Goal: Information Seeking & Learning: Find specific fact

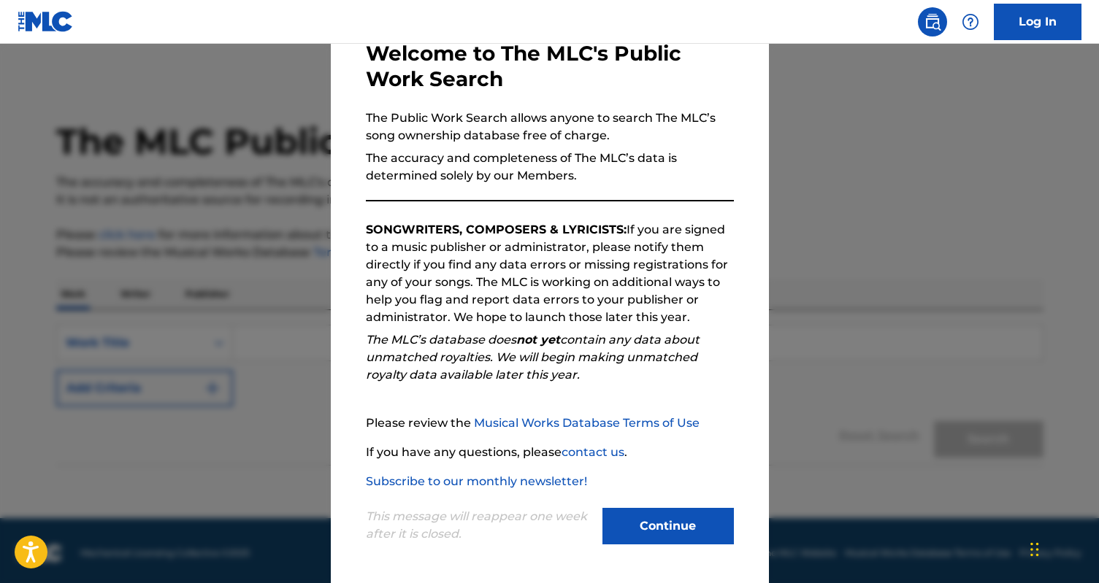
click at [651, 525] on button "Continue" at bounding box center [667, 526] width 131 height 37
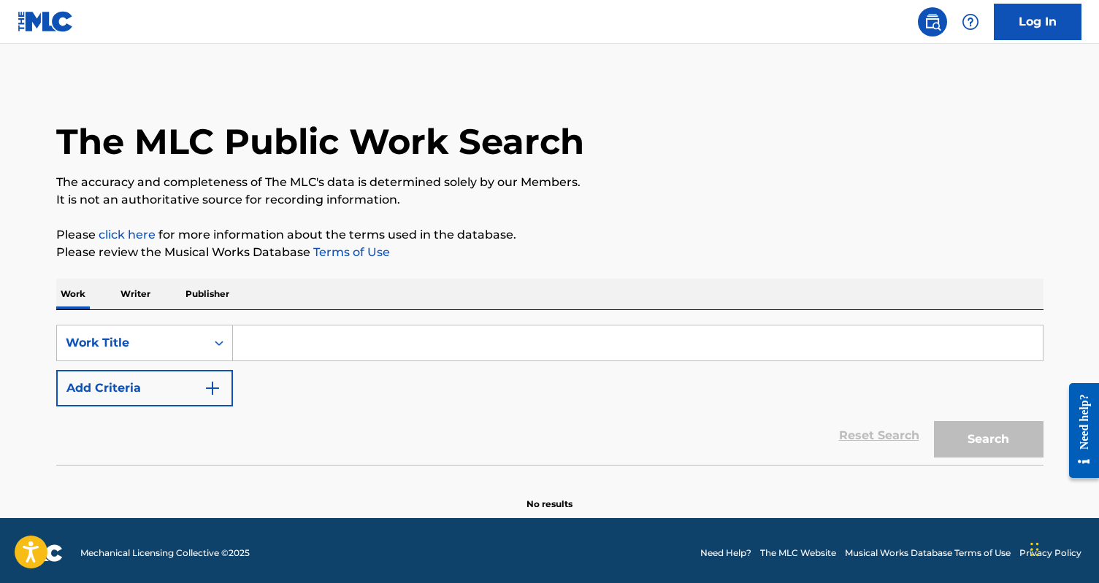
click at [287, 348] on input "Search Form" at bounding box center [638, 343] width 810 height 35
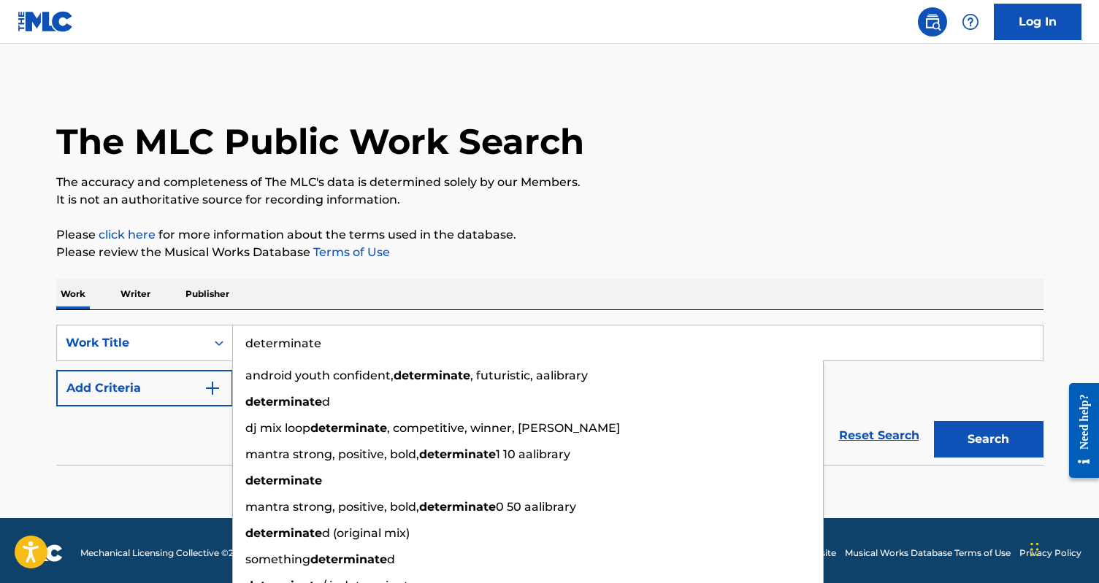
type input "determinate"
click at [160, 391] on button "Add Criteria" at bounding box center [144, 388] width 177 height 37
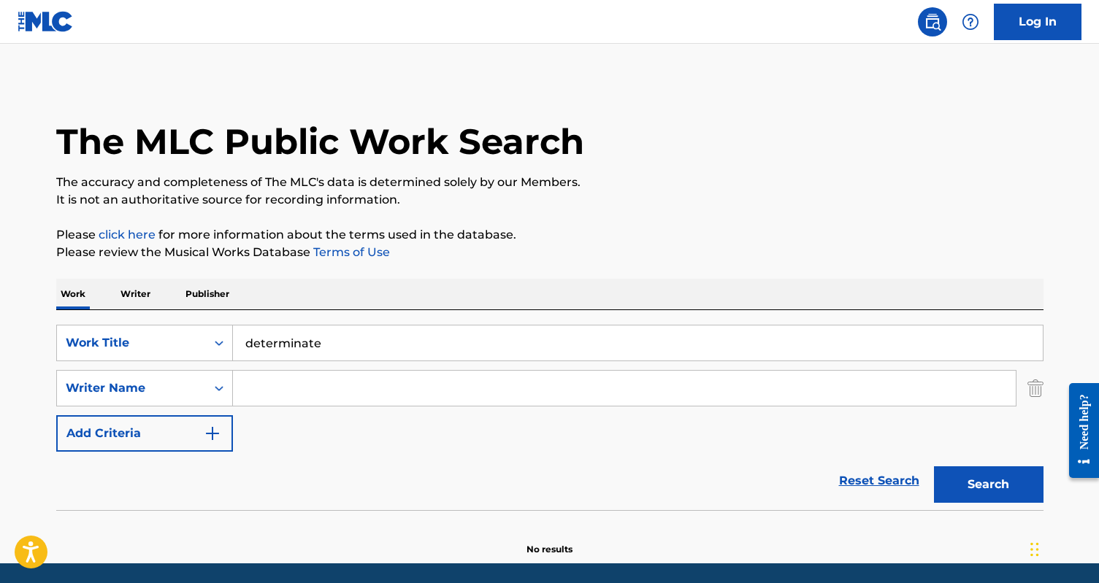
click at [261, 388] on input "Search Form" at bounding box center [624, 388] width 783 height 35
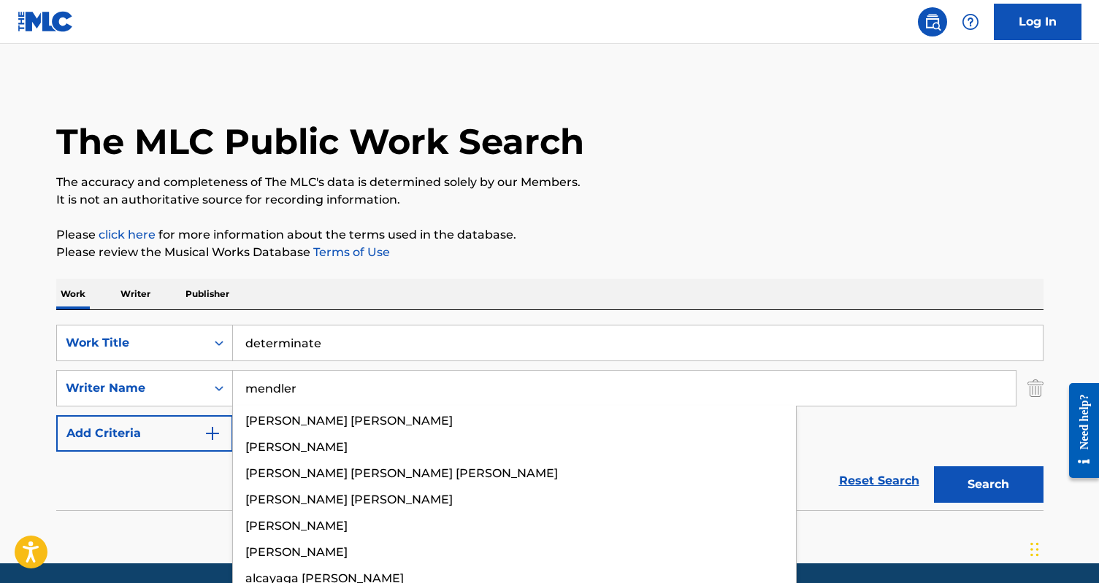
type input "mendler"
click at [934, 467] on button "Search" at bounding box center [989, 485] width 110 height 37
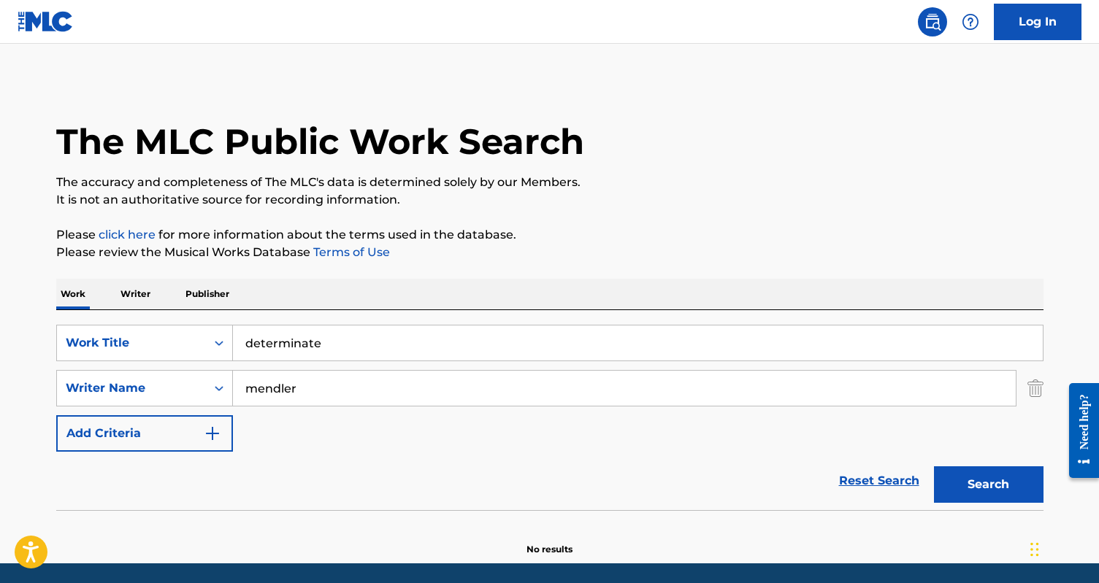
scroll to position [50, 0]
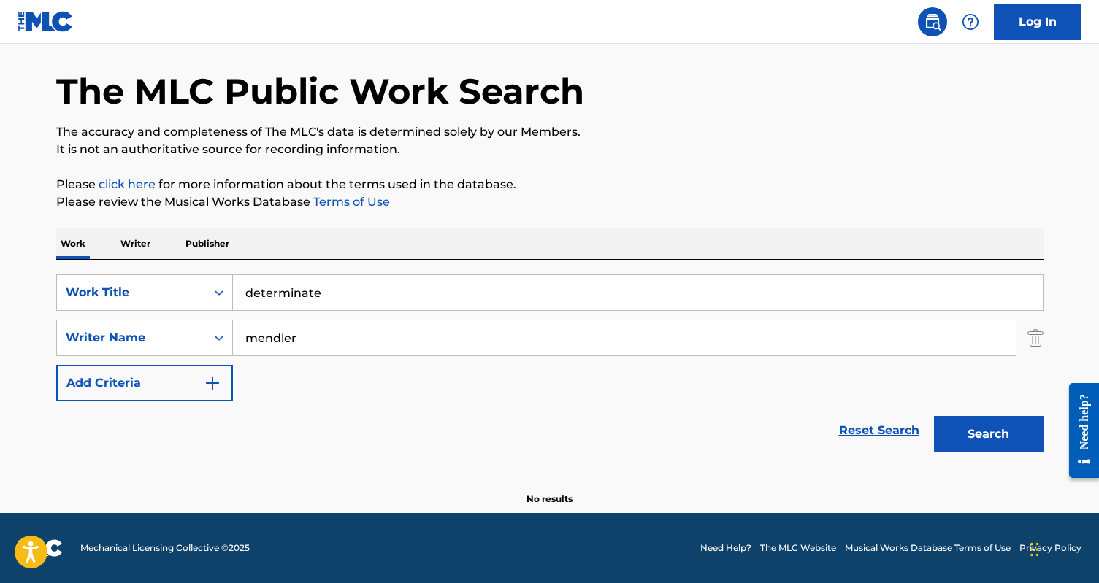
drag, startPoint x: 318, startPoint y: 331, endPoint x: 236, endPoint y: 331, distance: 81.8
click at [236, 331] on input "mendler" at bounding box center [624, 338] width 783 height 35
click at [934, 416] on button "Search" at bounding box center [989, 434] width 110 height 37
drag, startPoint x: 363, startPoint y: 341, endPoint x: 193, endPoint y: 340, distance: 170.1
click at [193, 340] on div "SearchWithCriteriae3b9e50d-0908-4b82-908c-787be732e10e Writer Name [PERSON_NAME]" at bounding box center [549, 338] width 987 height 37
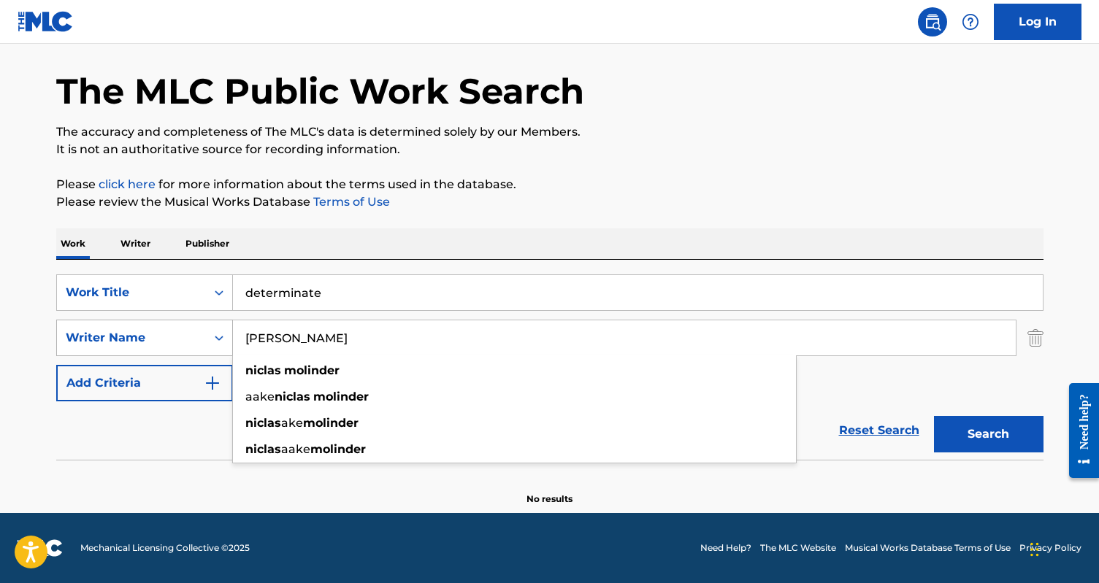
type input "[PERSON_NAME]"
click at [934, 416] on button "Search" at bounding box center [989, 434] width 110 height 37
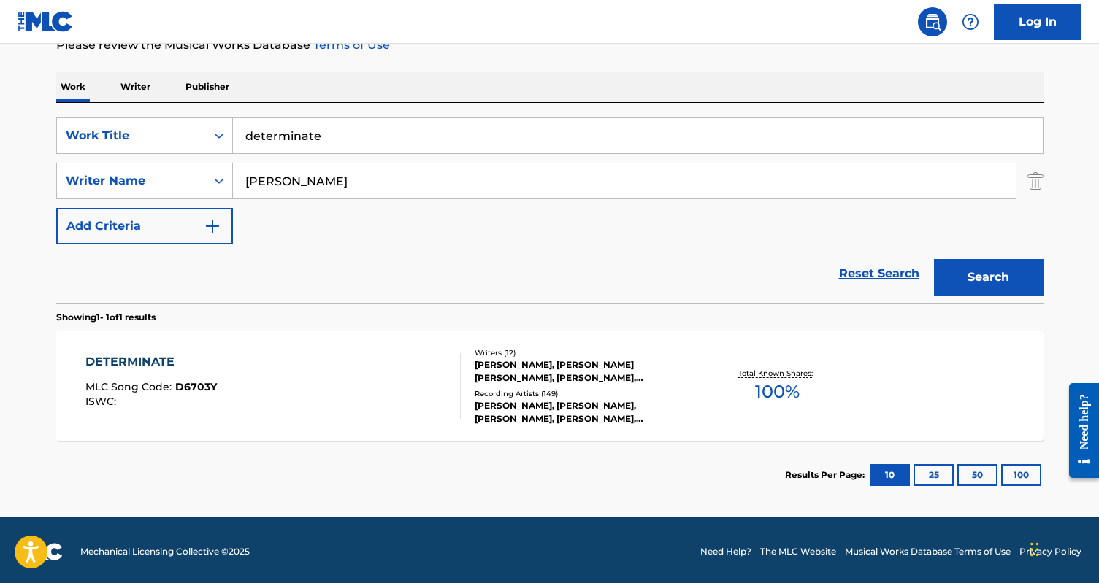
scroll to position [210, 0]
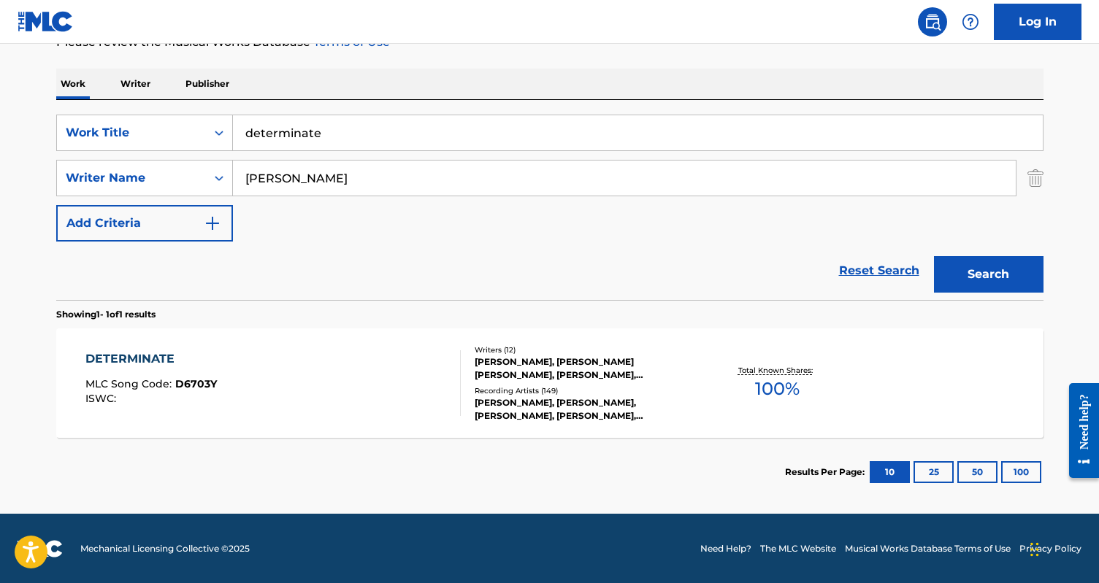
click at [378, 404] on div "DETERMINATE MLC Song Code : D6703Y ISWC :" at bounding box center [272, 383] width 375 height 66
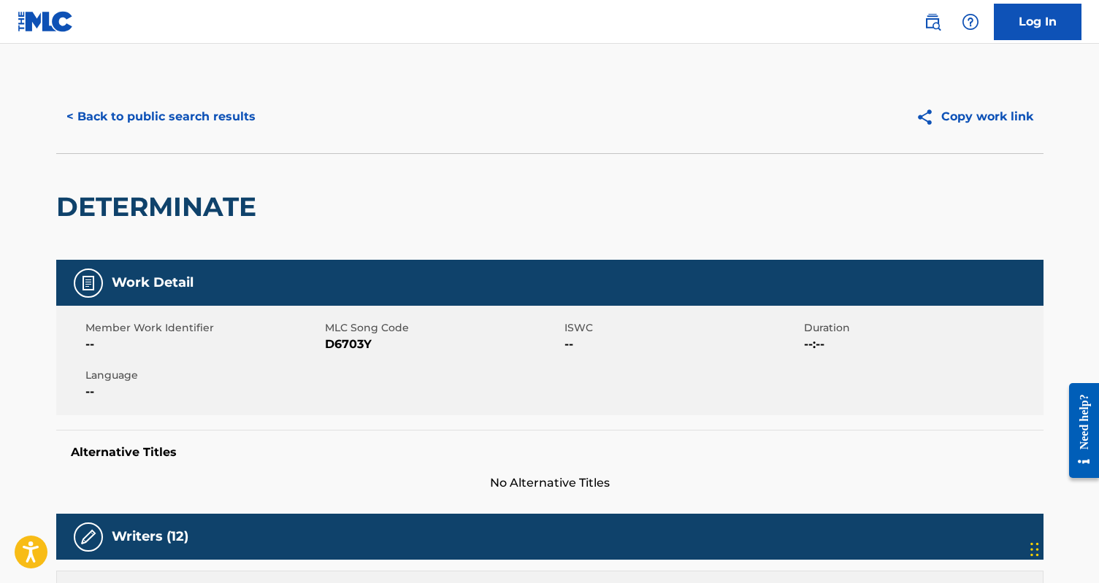
click at [128, 123] on button "< Back to public search results" at bounding box center [161, 117] width 210 height 37
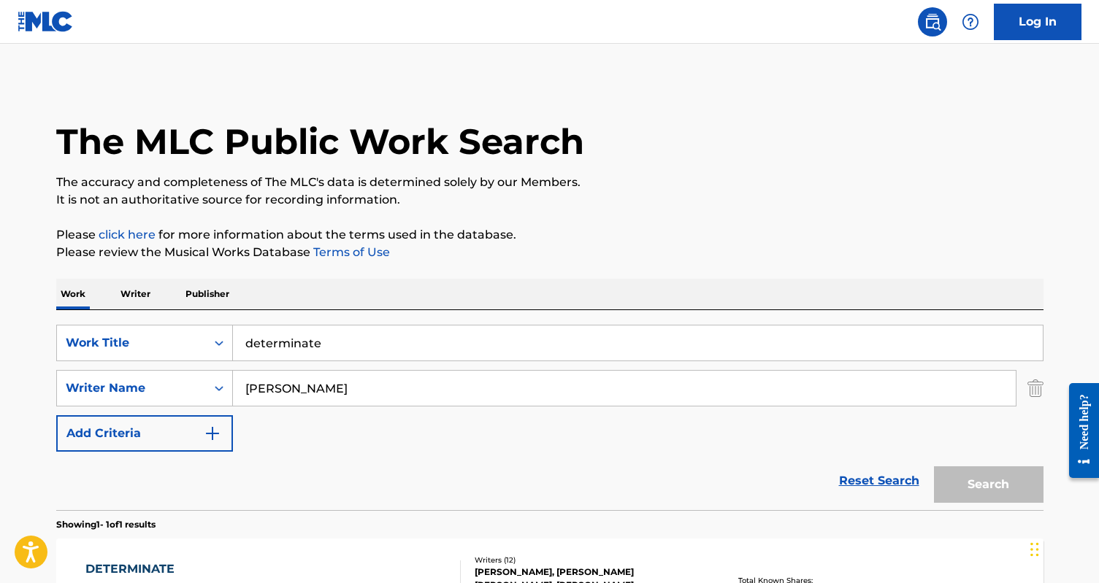
scroll to position [128, 0]
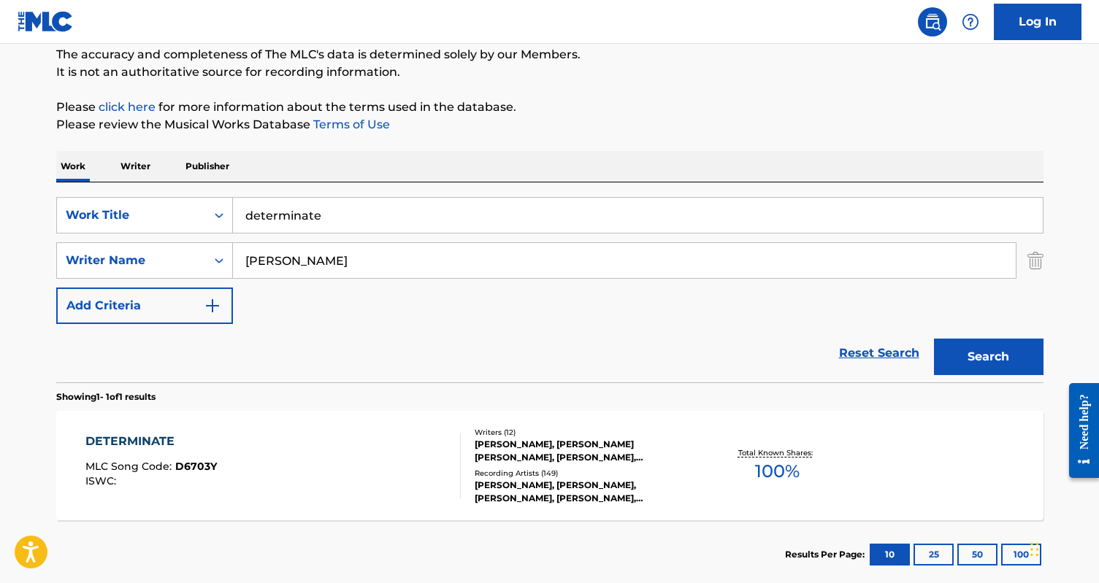
click at [294, 218] on input "determinate" at bounding box center [638, 215] width 810 height 35
click at [1035, 260] on img "Search Form" at bounding box center [1035, 260] width 16 height 37
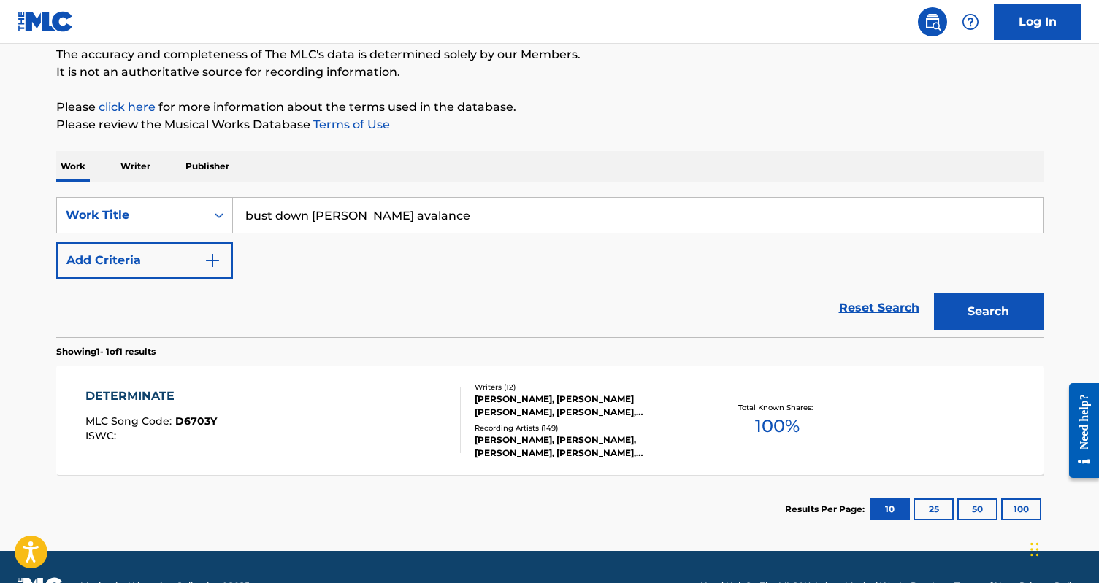
click at [1011, 303] on button "Search" at bounding box center [989, 312] width 110 height 37
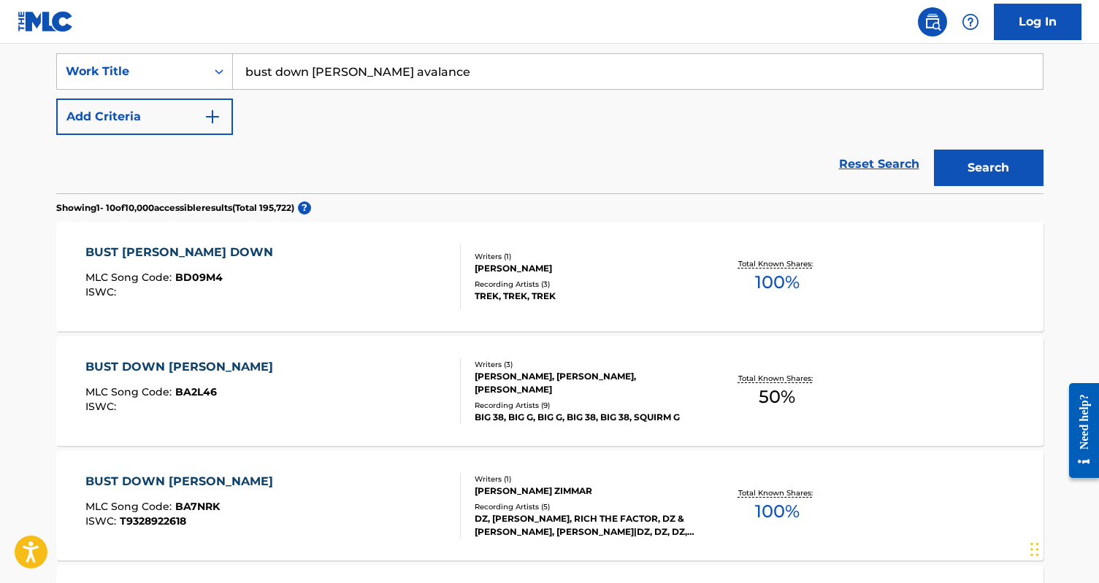
scroll to position [0, 0]
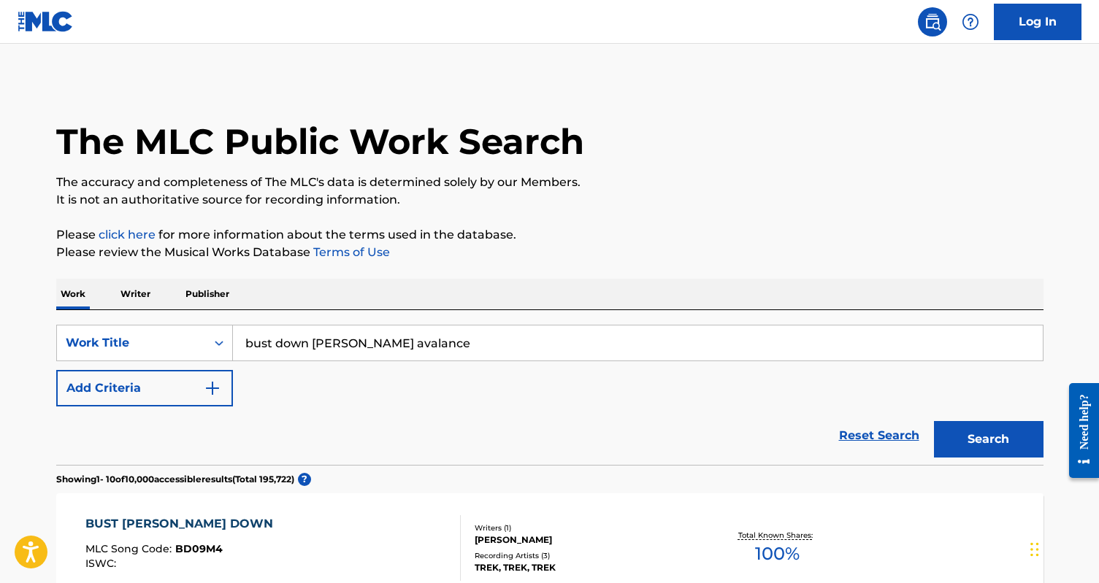
click at [286, 332] on input "bust down [PERSON_NAME] avalance" at bounding box center [638, 343] width 810 height 35
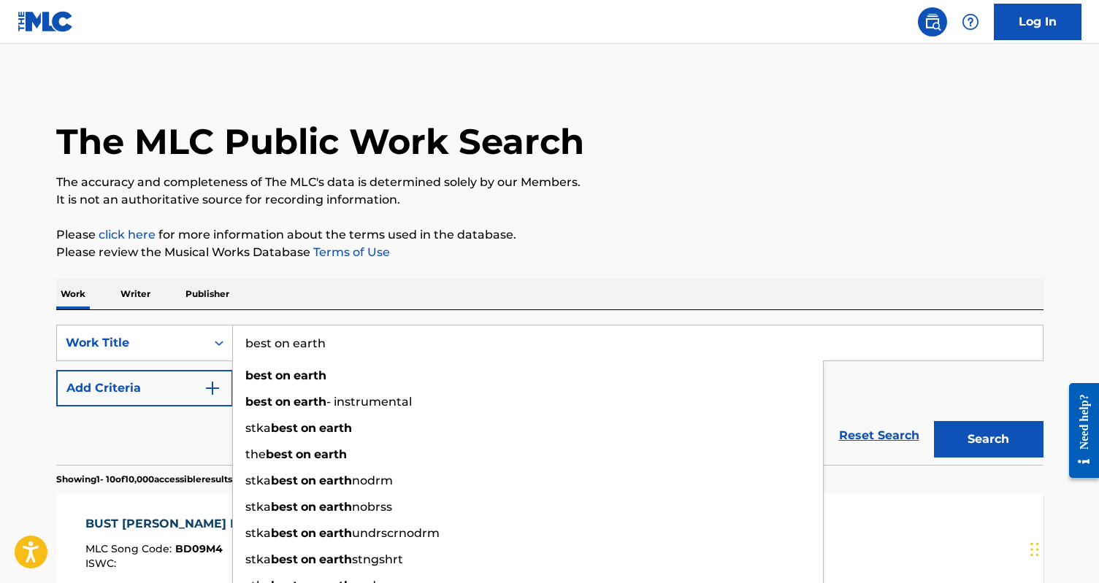
type input "best on earth"
click at [158, 391] on button "Add Criteria" at bounding box center [144, 388] width 177 height 37
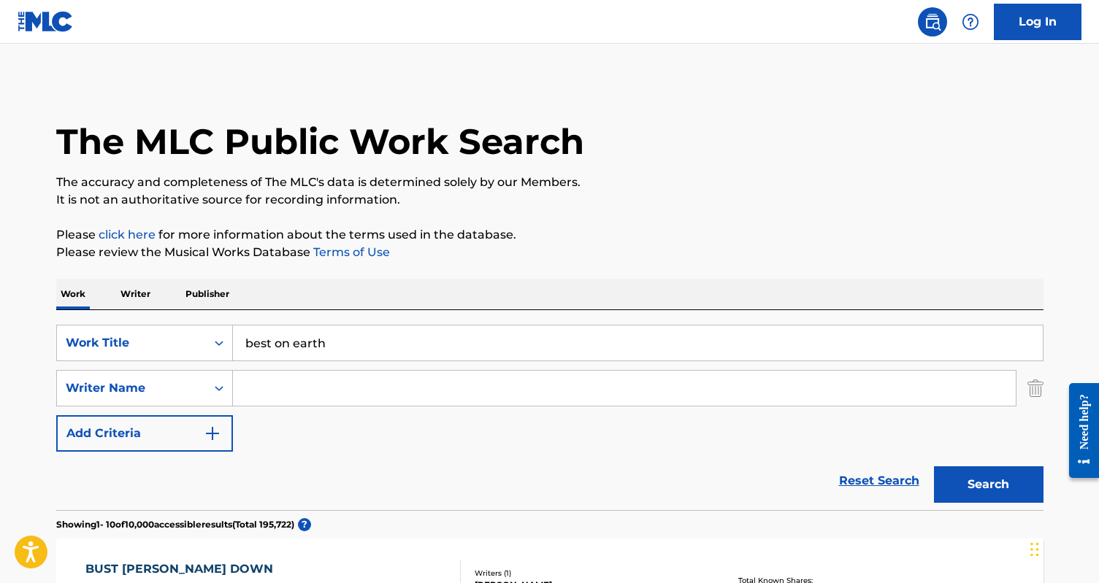
click at [287, 394] on input "Search Form" at bounding box center [624, 388] width 783 height 35
type input "[PERSON_NAME]"
click at [934, 467] on button "Search" at bounding box center [989, 485] width 110 height 37
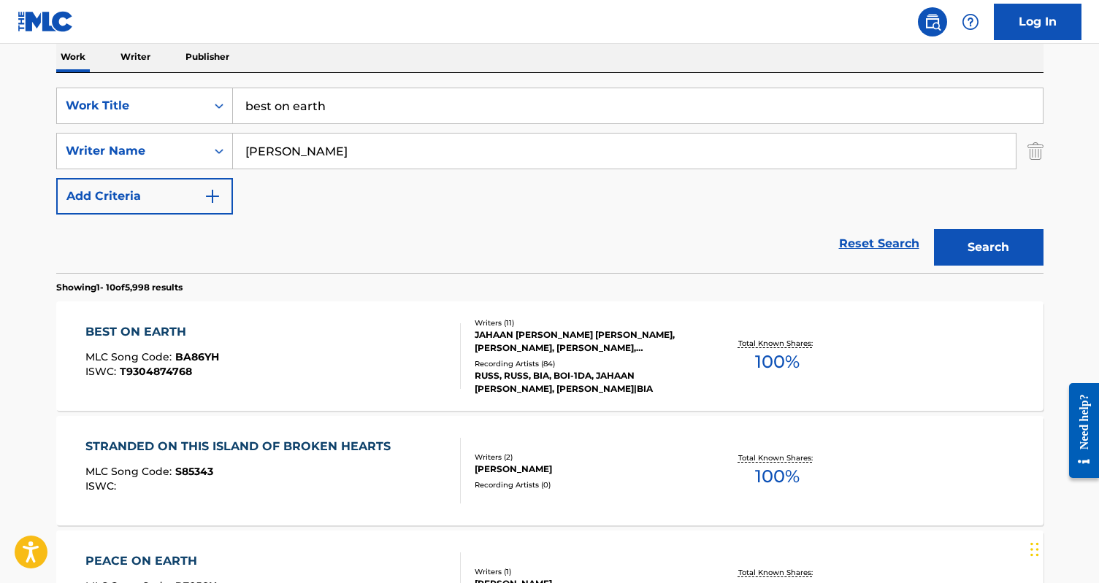
scroll to position [239, 0]
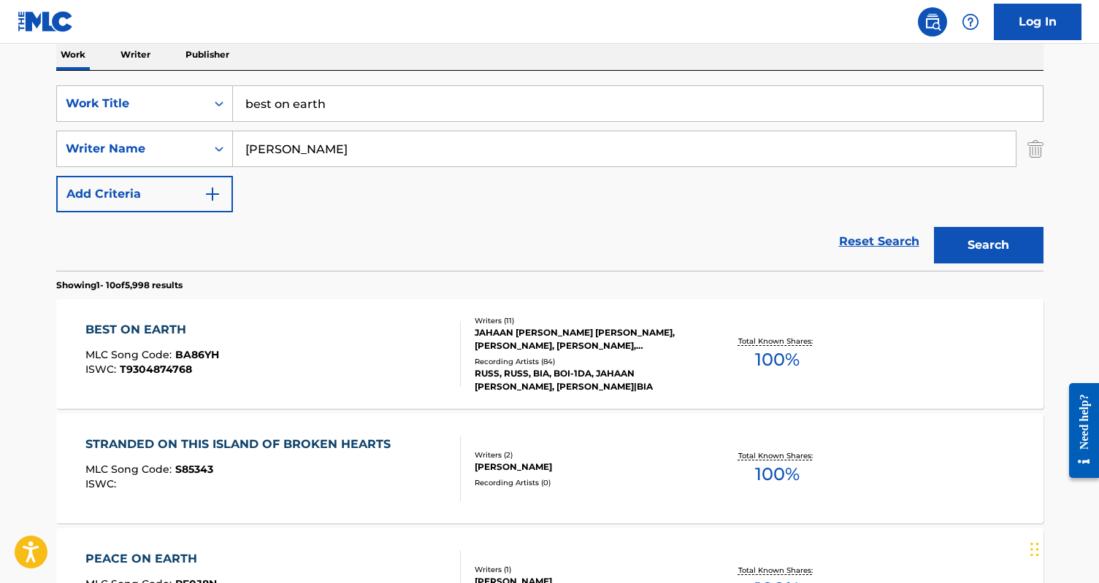
click at [350, 361] on div "BEST ON EARTH MLC Song Code : BA86YH ISWC : T9304874768" at bounding box center [272, 354] width 375 height 66
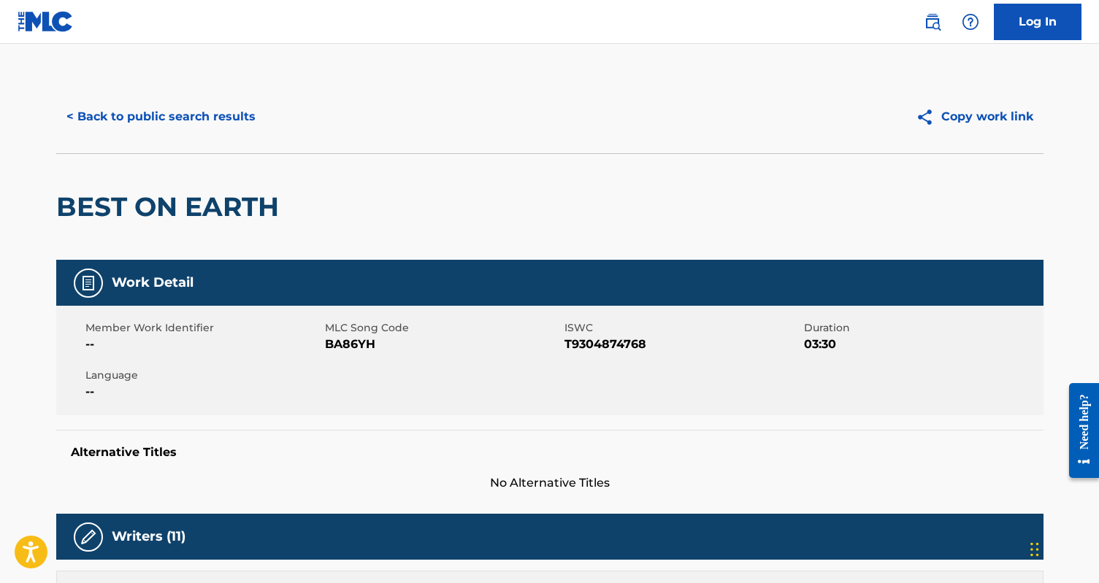
click at [142, 118] on button "< Back to public search results" at bounding box center [161, 117] width 210 height 37
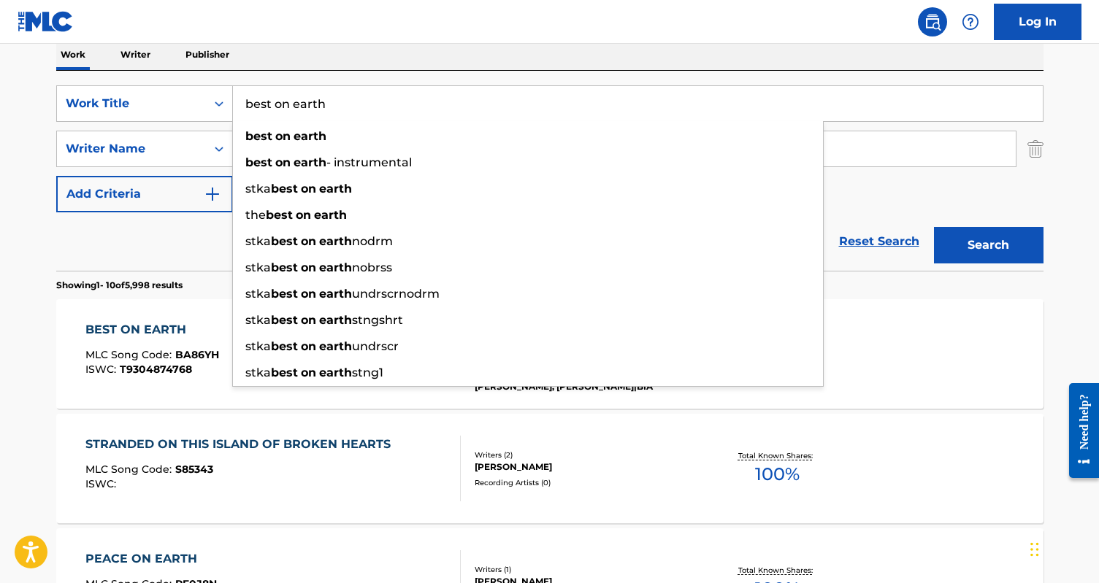
drag, startPoint x: 344, startPoint y: 105, endPoint x: 274, endPoint y: 103, distance: 70.1
click at [274, 103] on input "best on earth" at bounding box center [638, 103] width 810 height 35
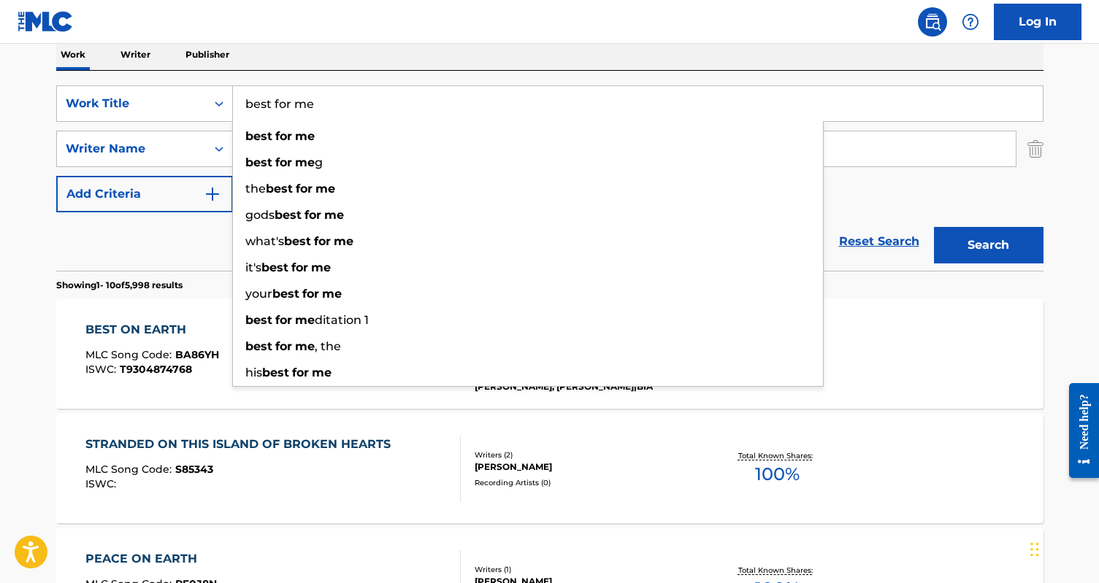
type input "best for me"
click at [327, 71] on div "SearchWithCriteriad7165e54-6835-4c9f-8e00-c1ce1daf556c Work Title best for me b…" at bounding box center [549, 171] width 987 height 200
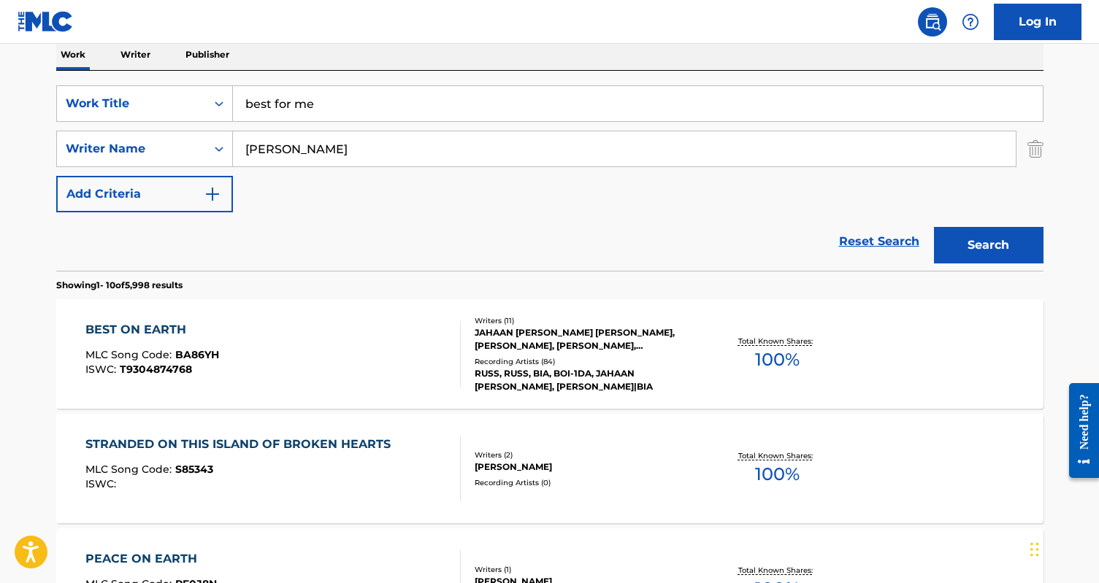
click at [296, 148] on input "[PERSON_NAME]" at bounding box center [624, 148] width 783 height 35
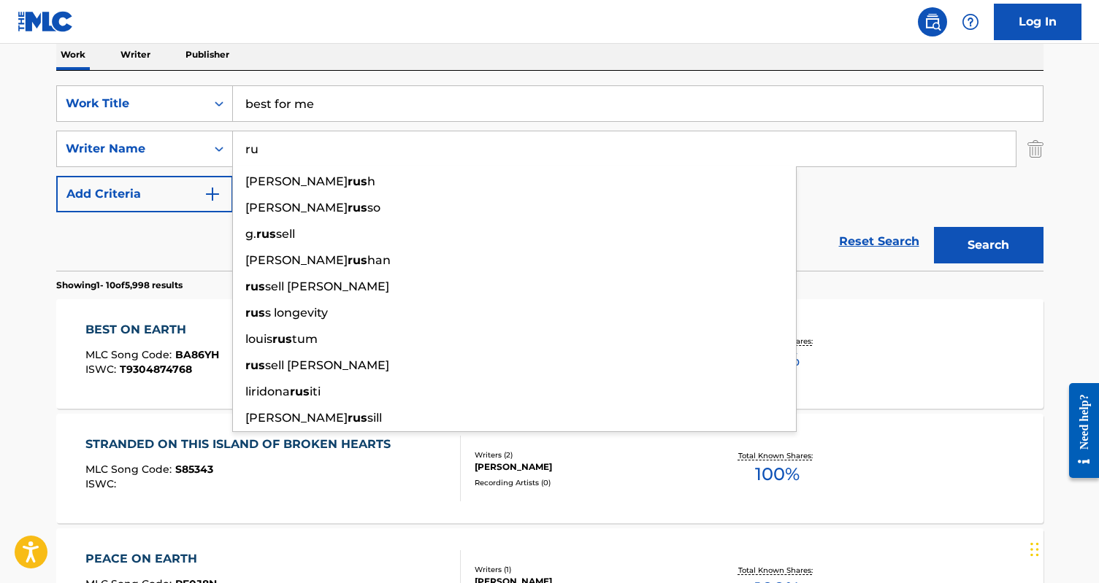
type input "r"
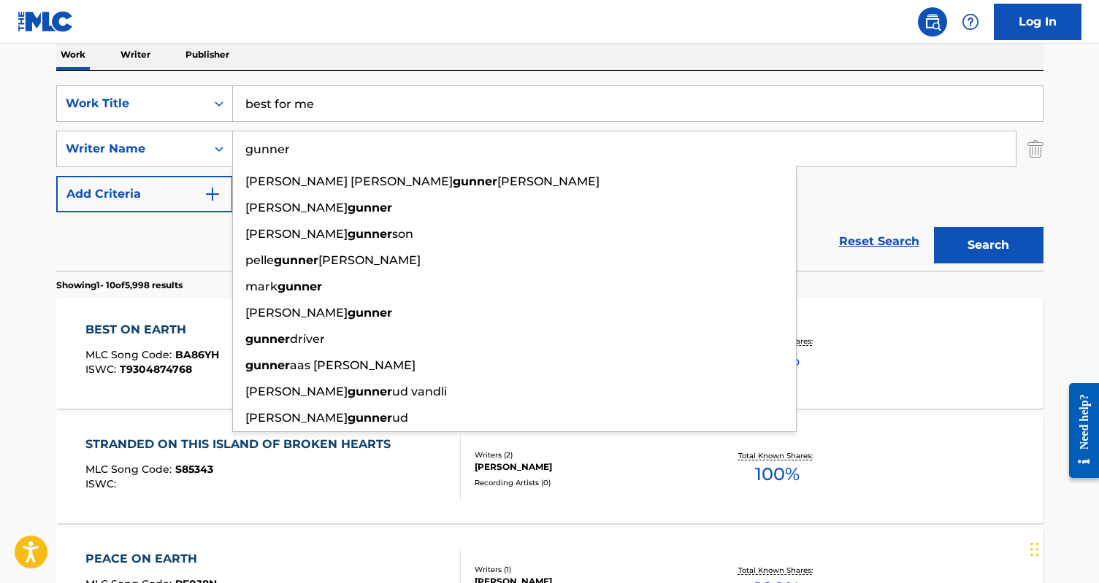
click at [934, 227] on button "Search" at bounding box center [989, 245] width 110 height 37
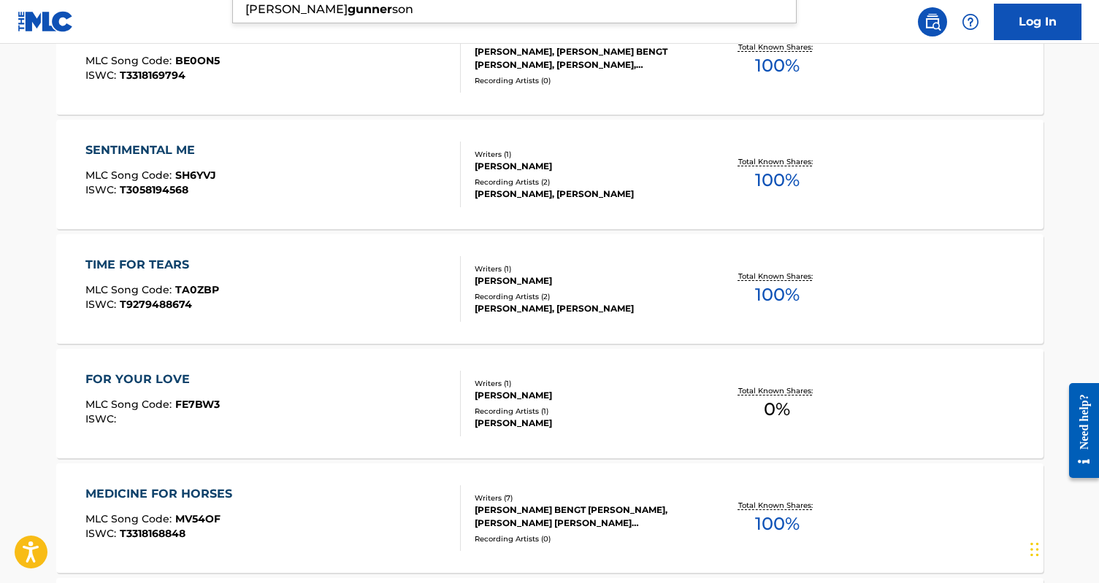
scroll to position [0, 0]
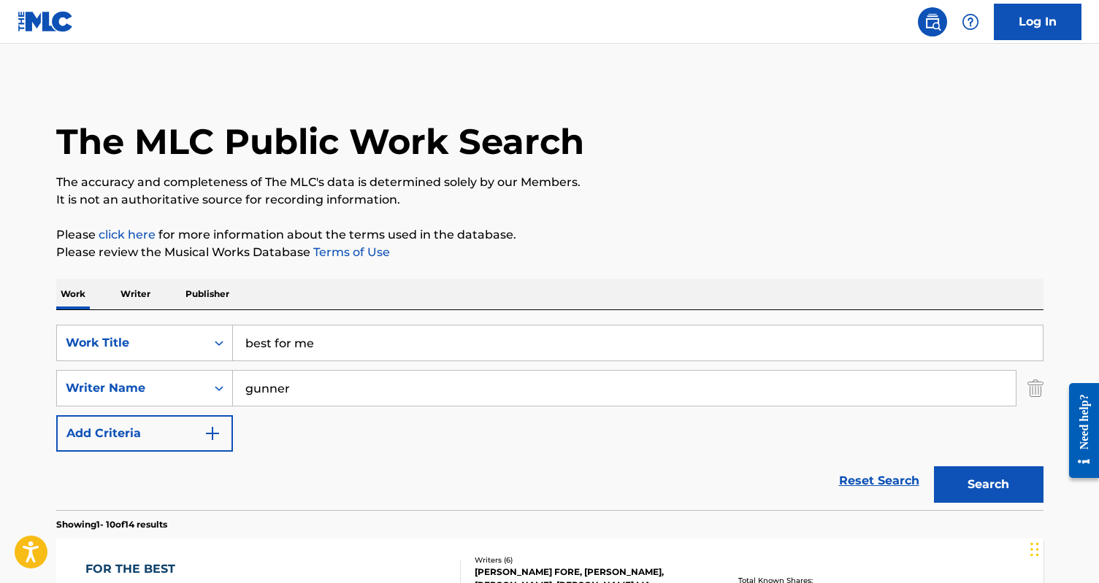
click at [388, 252] on p "Please review the Musical Works Database Terms of Use" at bounding box center [549, 253] width 987 height 18
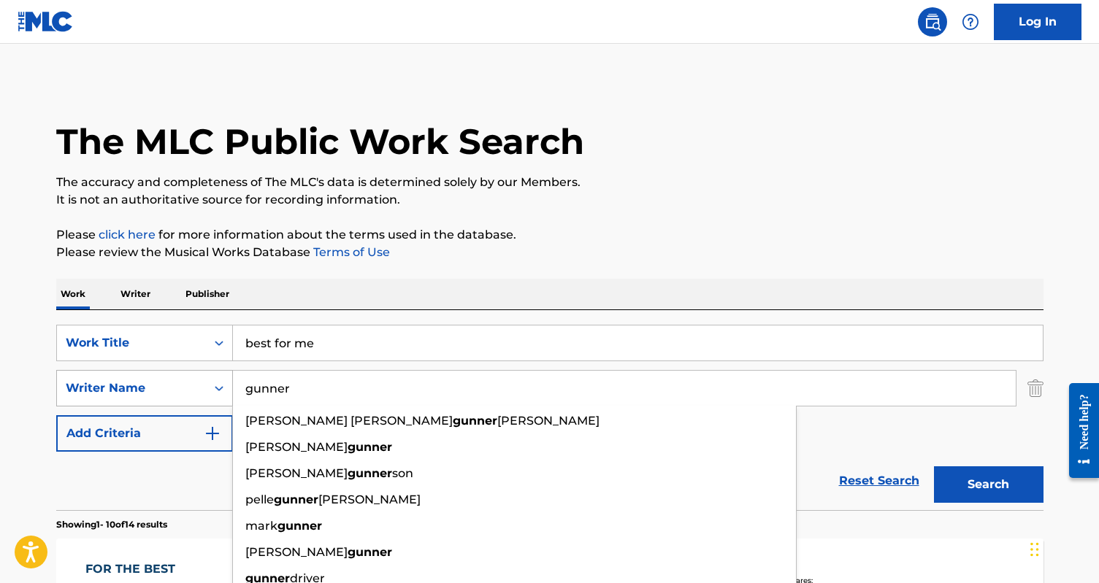
drag, startPoint x: 321, startPoint y: 384, endPoint x: 229, endPoint y: 383, distance: 92.0
click at [229, 383] on div "SearchWithCriteriae3b9e50d-0908-4b82-908c-787be732e10e Writer Name gunner [PERS…" at bounding box center [549, 388] width 987 height 37
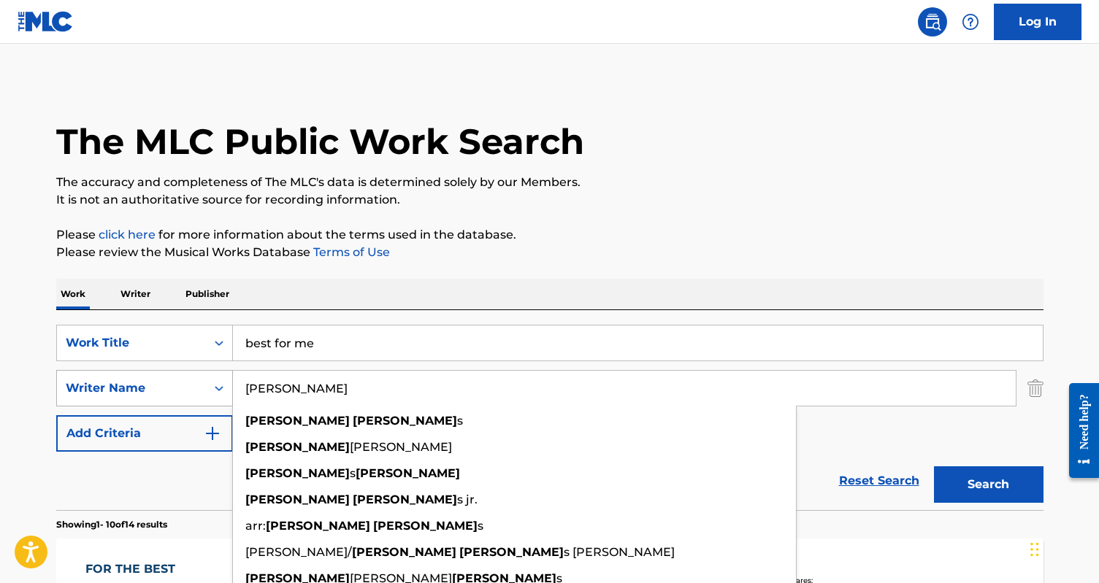
type input "[PERSON_NAME]"
click at [934, 467] on button "Search" at bounding box center [989, 485] width 110 height 37
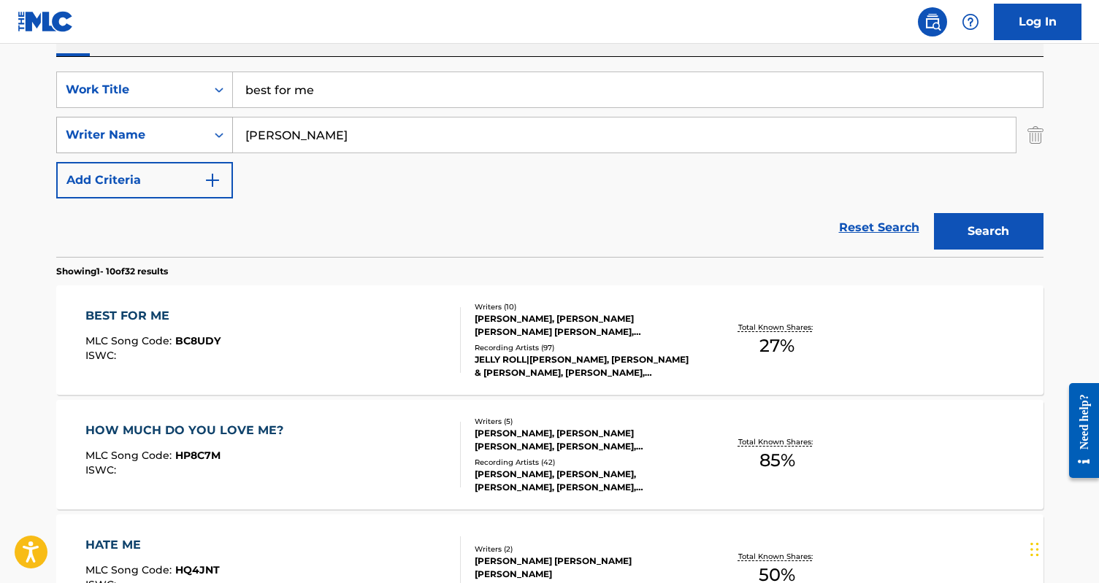
scroll to position [275, 0]
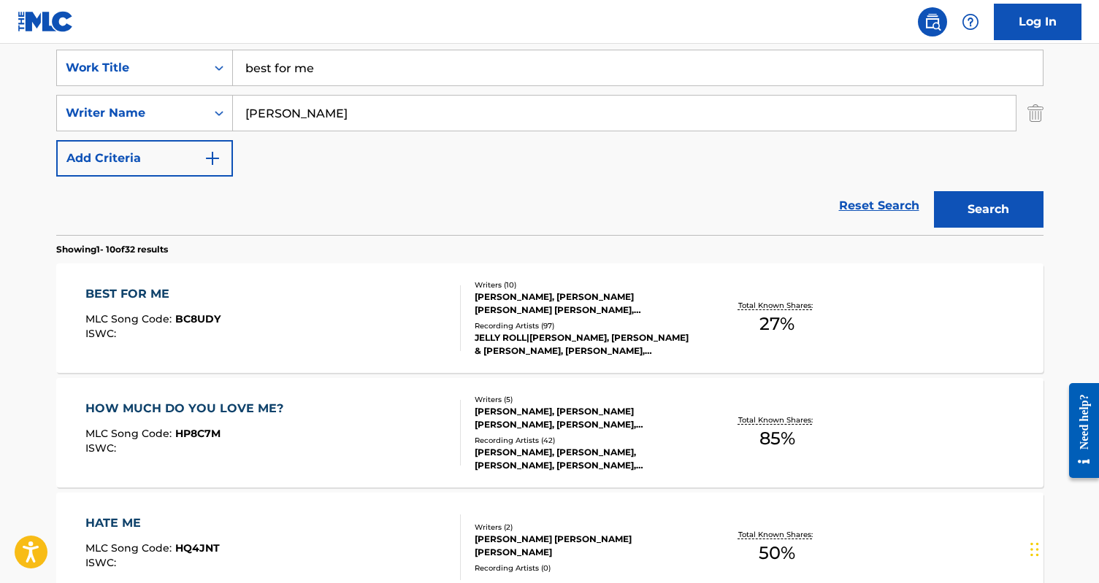
click at [326, 345] on div "BEST FOR ME MLC Song Code : BC8UDY ISWC :" at bounding box center [272, 318] width 375 height 66
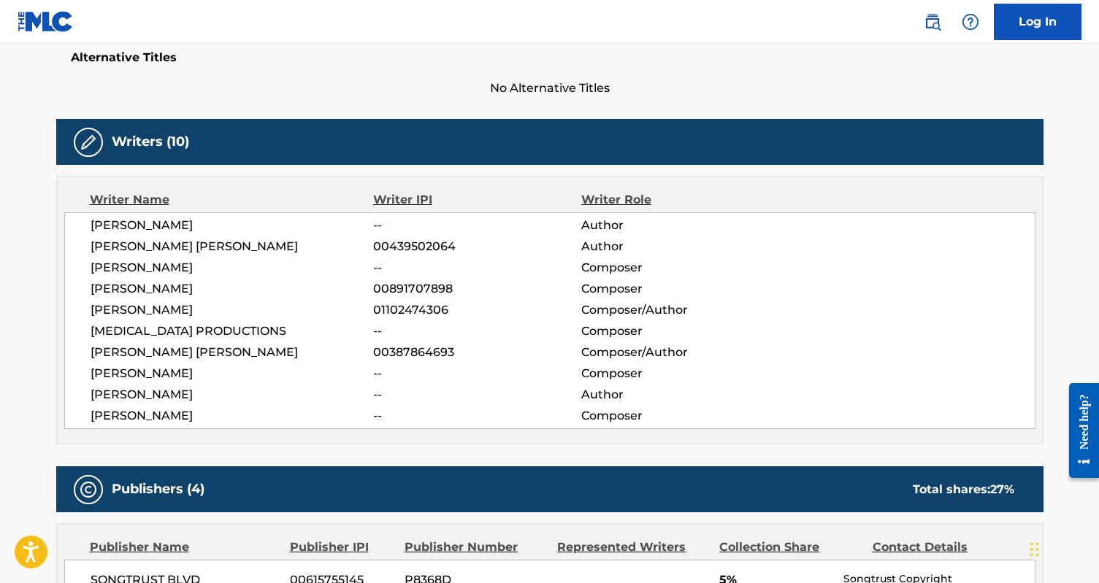
scroll to position [383, 0]
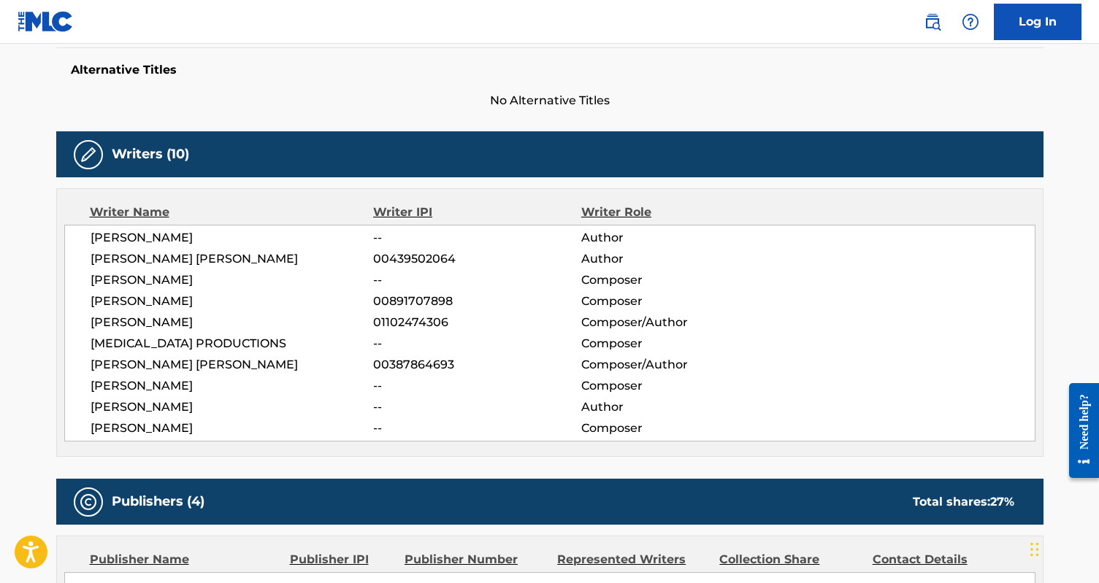
drag, startPoint x: 225, startPoint y: 277, endPoint x: 80, endPoint y: 274, distance: 144.6
click at [80, 274] on div "[PERSON_NAME] -- Author [PERSON_NAME] [PERSON_NAME] 00439502064 Author [PERSON_…" at bounding box center [549, 333] width 971 height 217
copy span "[PERSON_NAME]"
drag, startPoint x: 245, startPoint y: 298, endPoint x: 93, endPoint y: 298, distance: 151.9
click at [92, 297] on span "[PERSON_NAME]" at bounding box center [232, 302] width 283 height 18
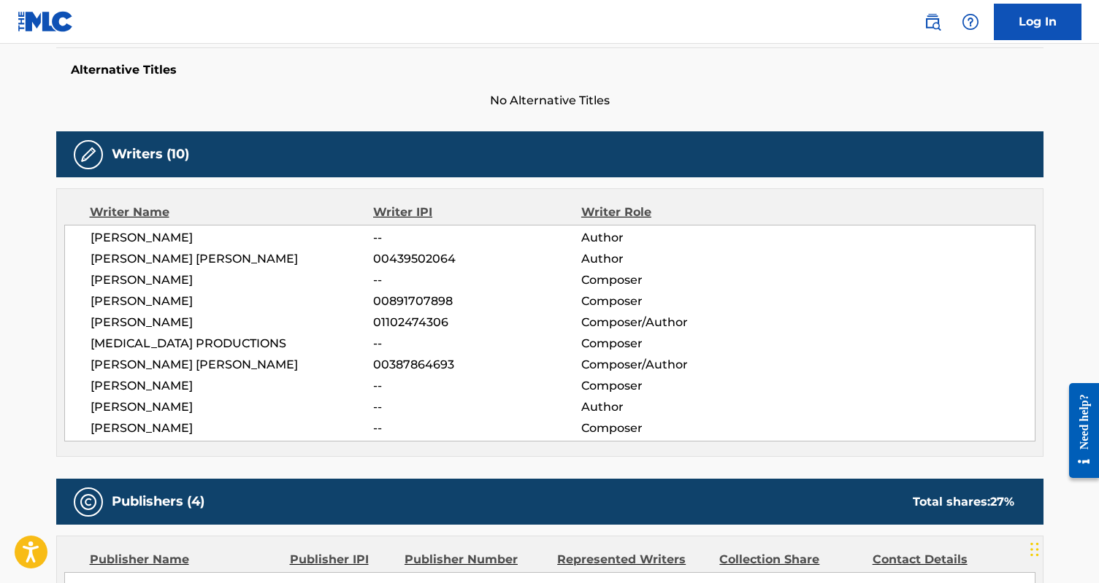
copy span "[PERSON_NAME]"
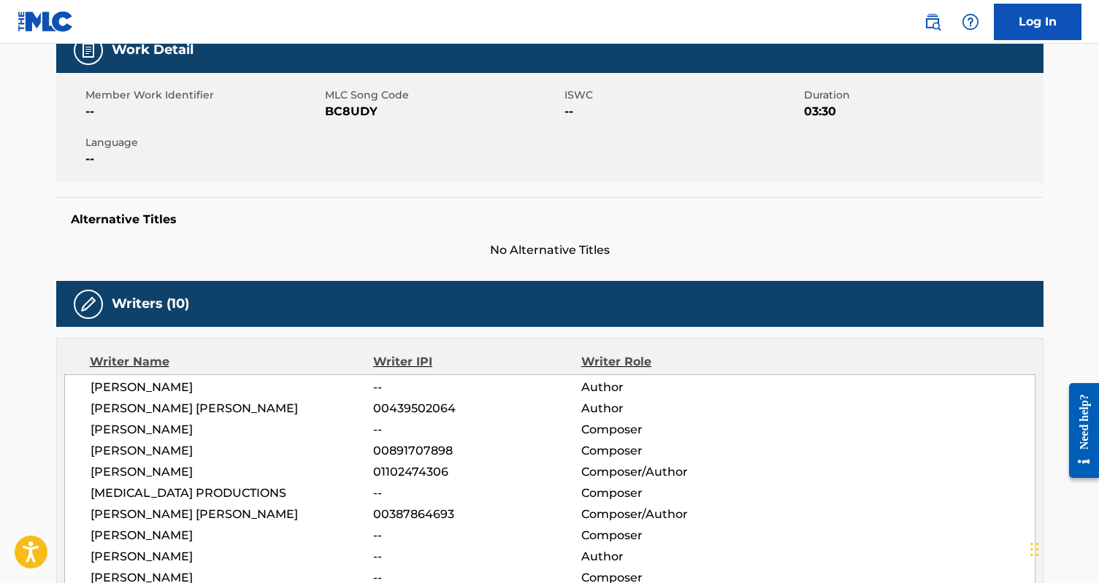
scroll to position [0, 0]
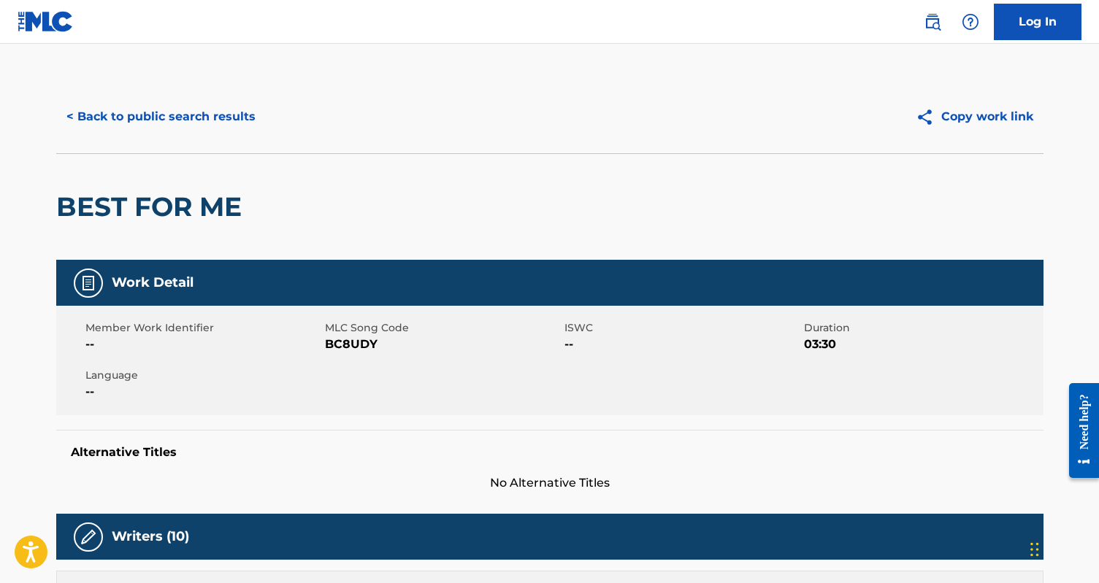
click at [177, 117] on button "< Back to public search results" at bounding box center [161, 117] width 210 height 37
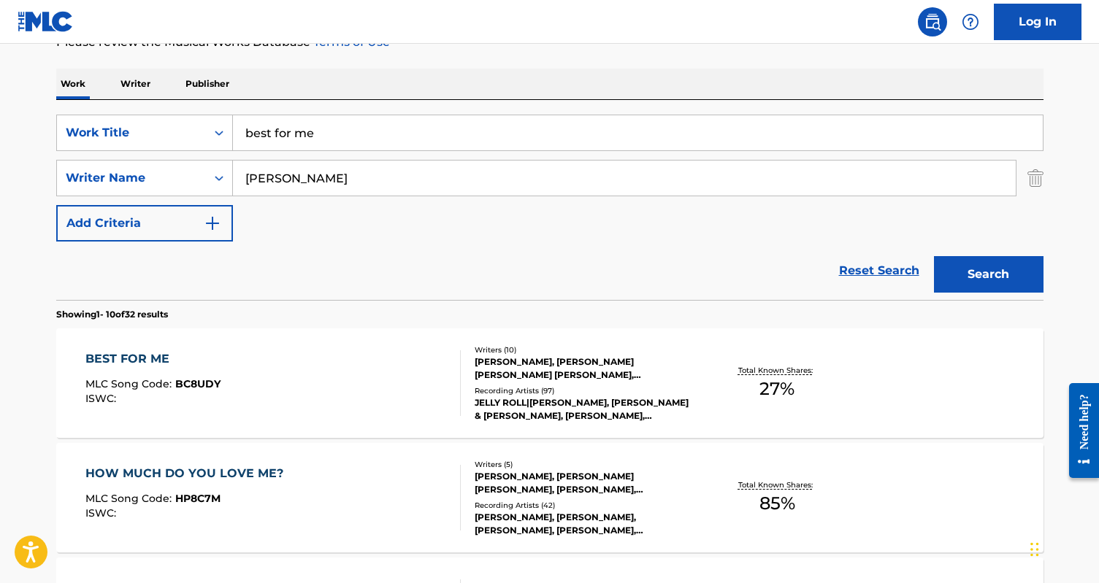
scroll to position [210, 0]
drag, startPoint x: 336, startPoint y: 130, endPoint x: 223, endPoint y: 130, distance: 112.4
click at [223, 130] on div "SearchWithCriteriad7165e54-6835-4c9f-8e00-c1ce1daf556c Work Title best for me" at bounding box center [549, 133] width 987 height 37
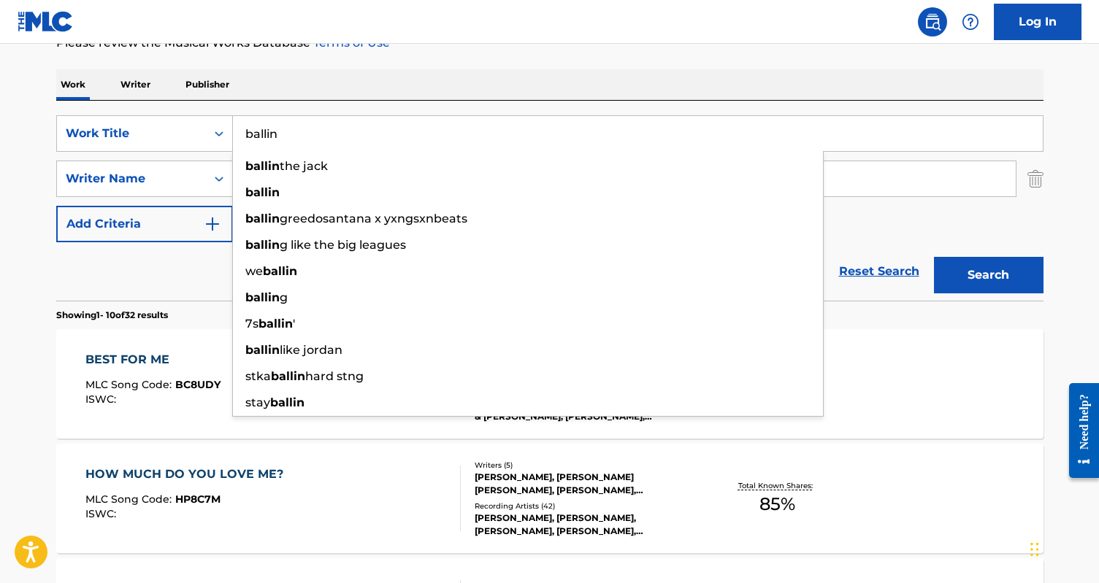
type input "ballin"
click at [325, 90] on div "Work Writer Publisher" at bounding box center [549, 84] width 987 height 31
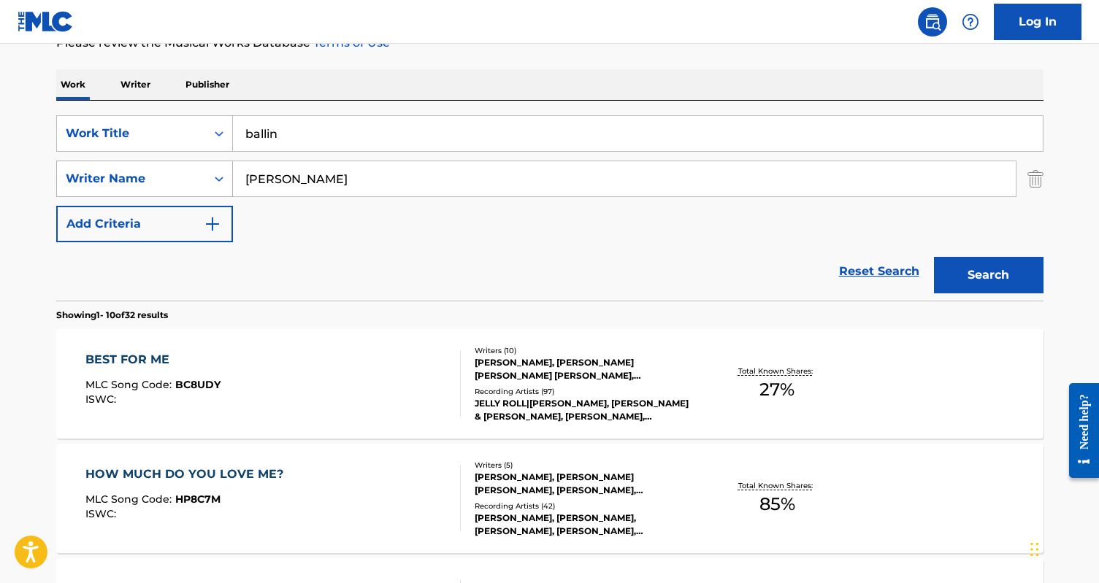
drag, startPoint x: 327, startPoint y: 183, endPoint x: 229, endPoint y: 183, distance: 97.8
click at [229, 183] on div "SearchWithCriteriae3b9e50d-0908-4b82-908c-787be732e10e Writer Name [PERSON_NAME]" at bounding box center [549, 179] width 987 height 37
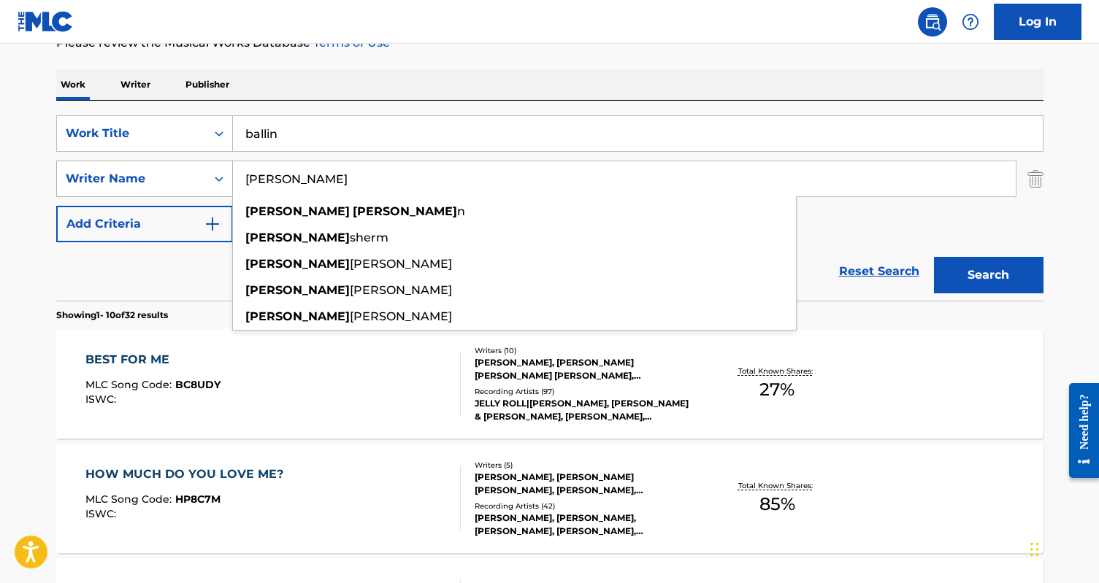
click at [934, 257] on button "Search" at bounding box center [989, 275] width 110 height 37
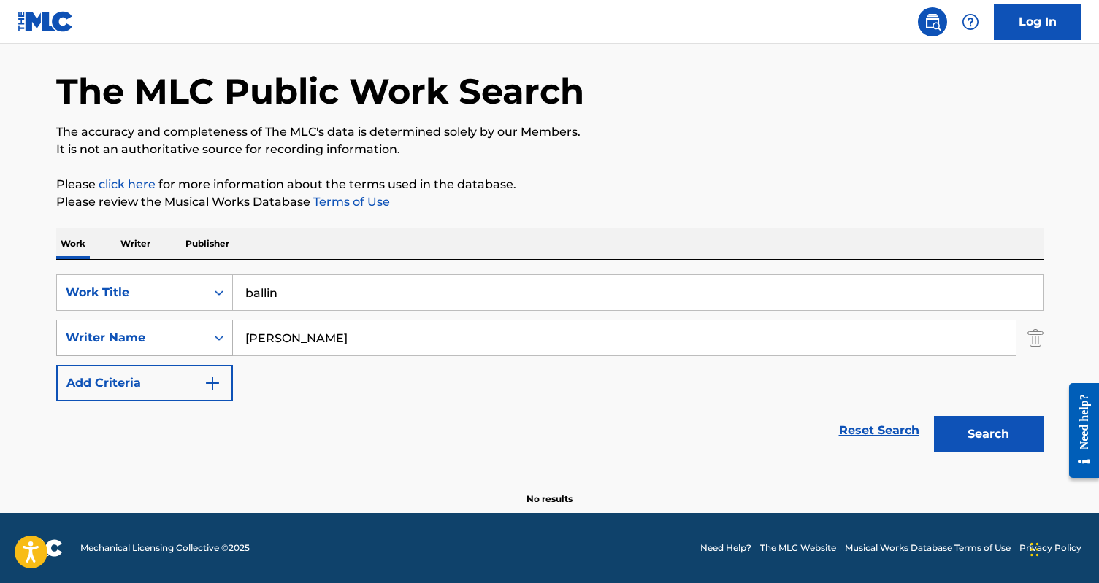
scroll to position [50, 0]
click at [274, 342] on input "[PERSON_NAME]" at bounding box center [624, 338] width 783 height 35
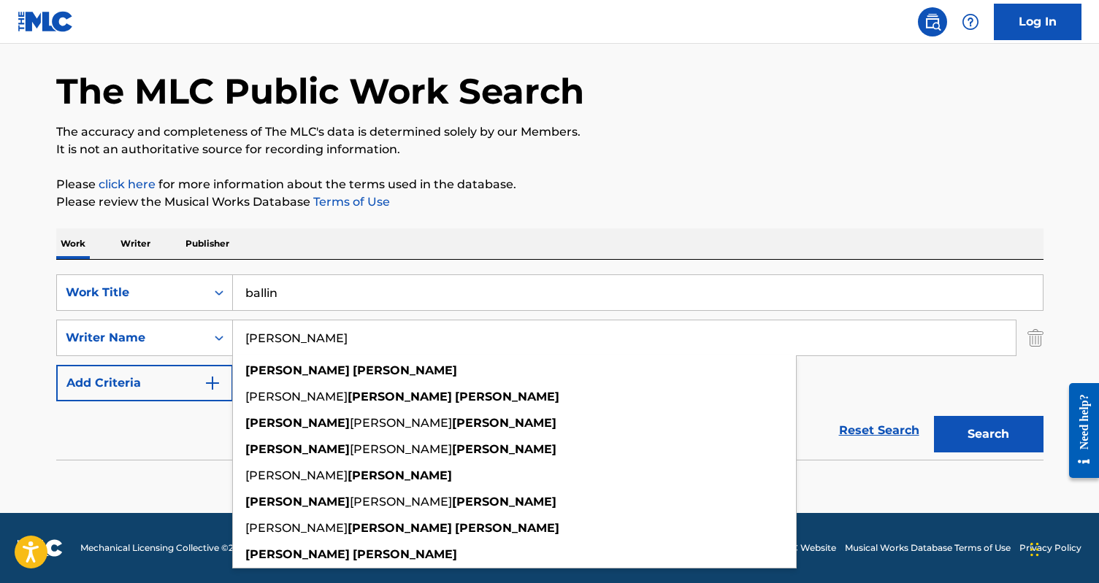
type input "[PERSON_NAME]"
click at [934, 416] on button "Search" at bounding box center [989, 434] width 110 height 37
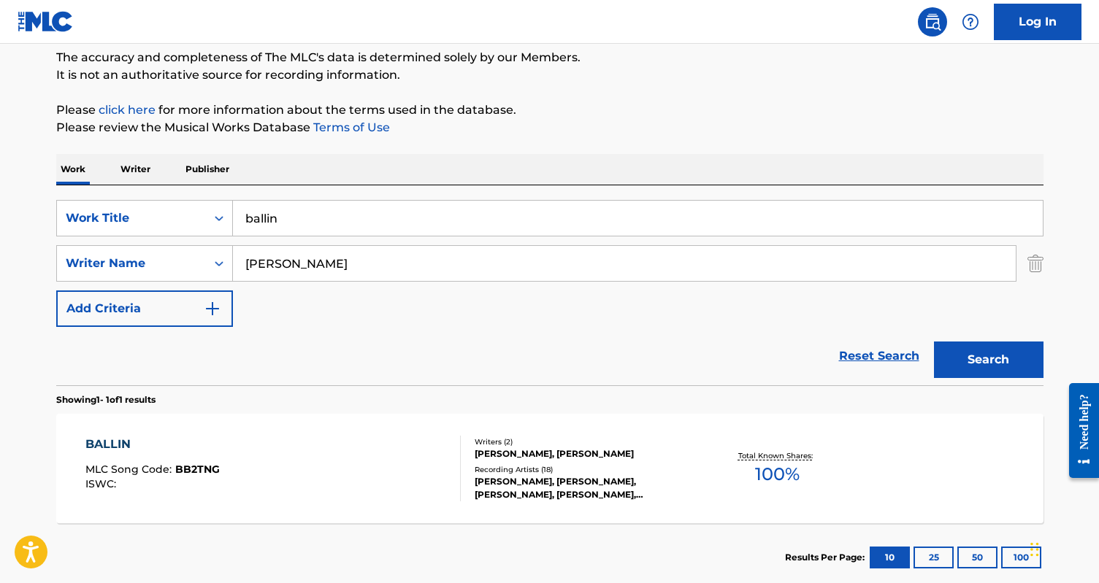
scroll to position [211, 0]
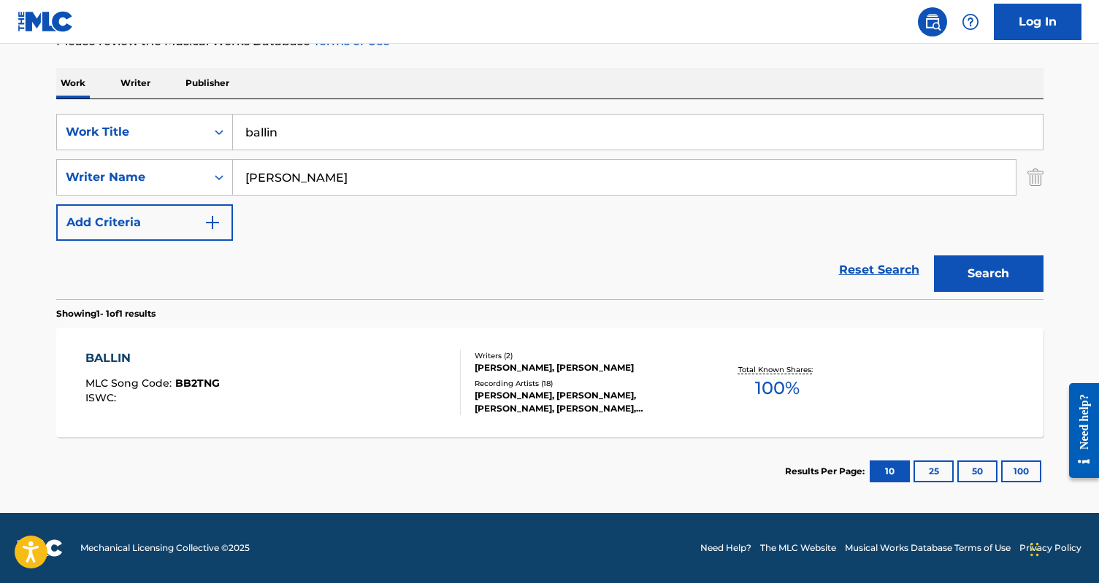
click at [345, 400] on div "BALLIN MLC Song Code : BB2TNG ISWC :" at bounding box center [272, 383] width 375 height 66
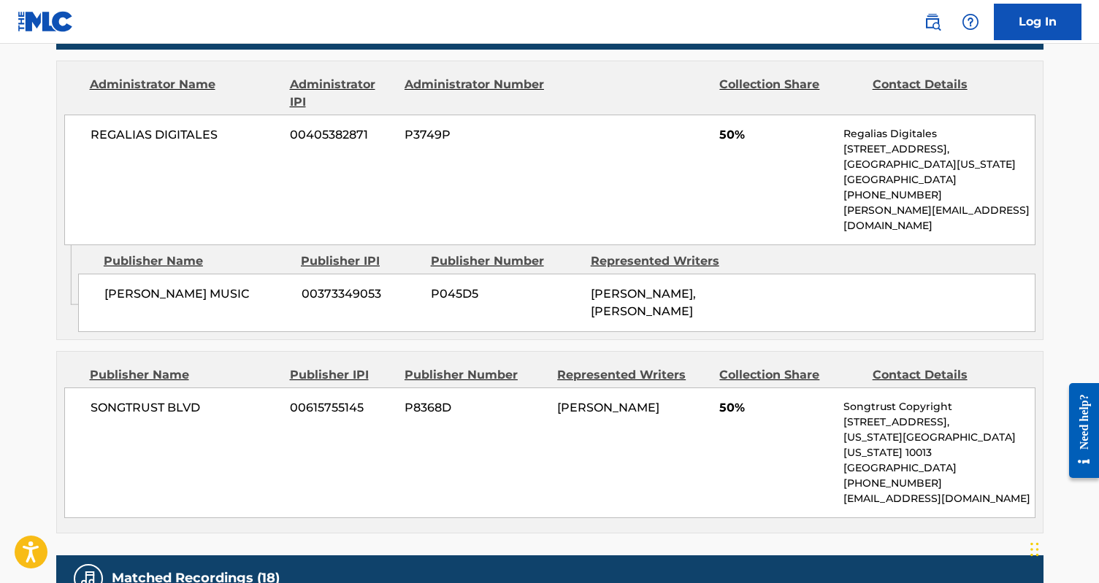
scroll to position [689, 0]
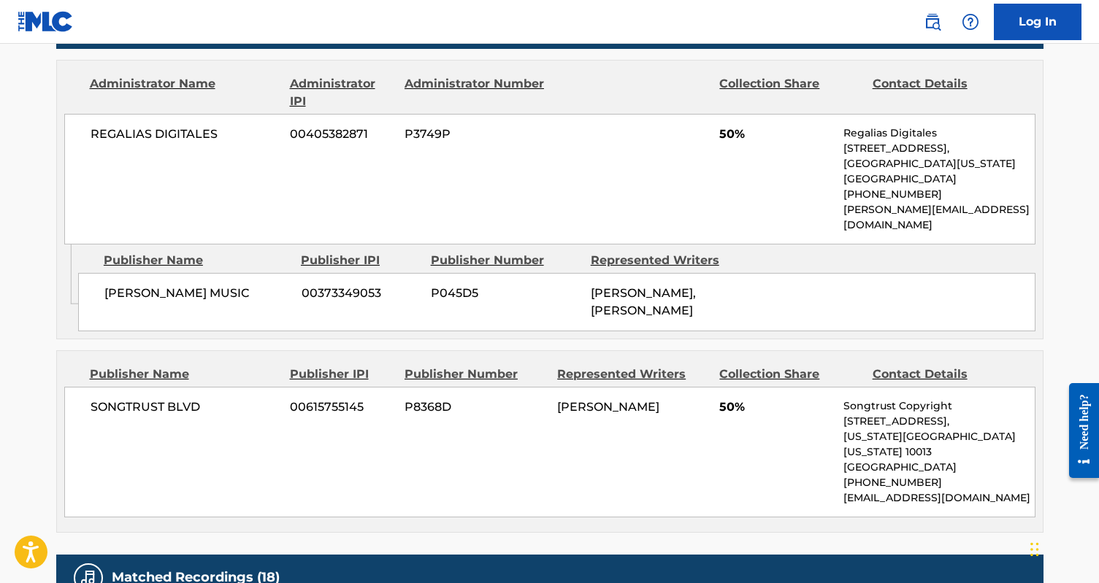
drag, startPoint x: 691, startPoint y: 388, endPoint x: 558, endPoint y: 385, distance: 132.9
click at [558, 399] on div "[PERSON_NAME]" at bounding box center [632, 408] width 151 height 18
copy span "[PERSON_NAME]"
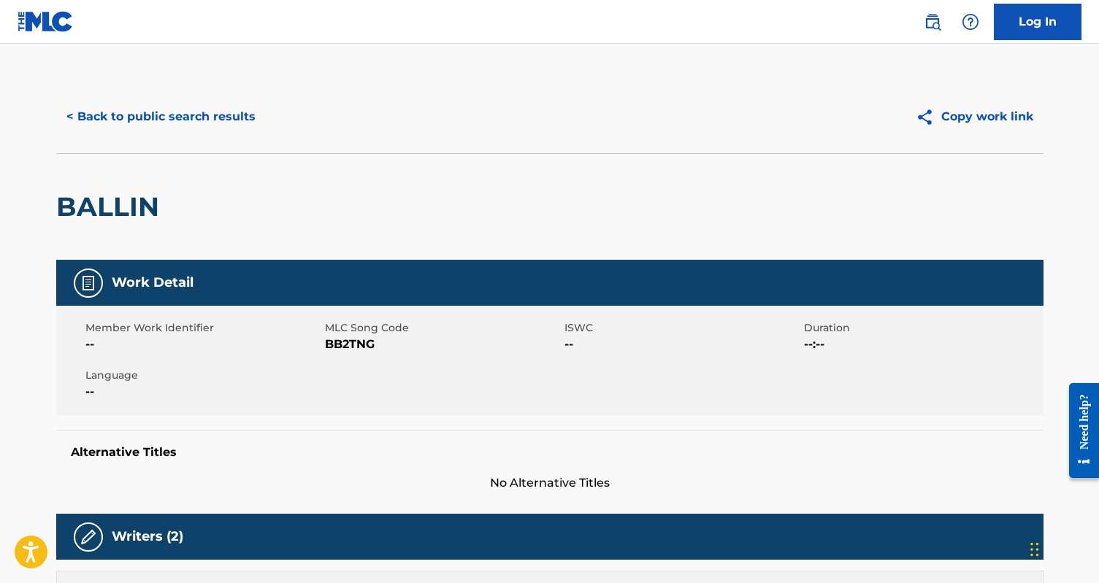
click at [183, 125] on button "< Back to public search results" at bounding box center [161, 117] width 210 height 37
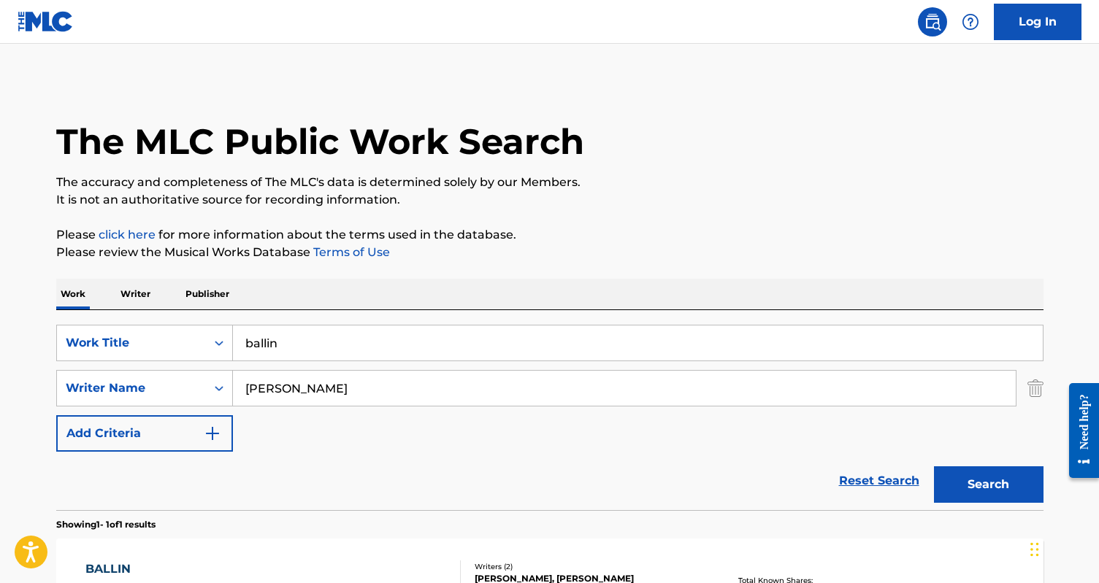
scroll to position [128, 0]
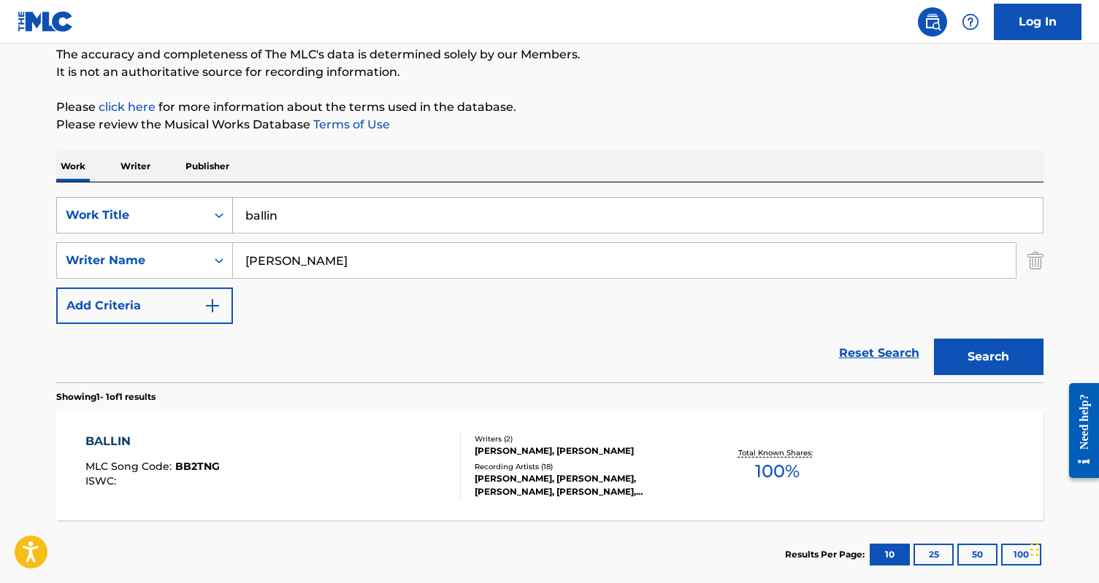
drag, startPoint x: 273, startPoint y: 215, endPoint x: 231, endPoint y: 215, distance: 42.3
click at [231, 215] on div "SearchWithCriteriad7165e54-6835-4c9f-8e00-c1ce1daf556c Work Title ballin" at bounding box center [549, 215] width 987 height 37
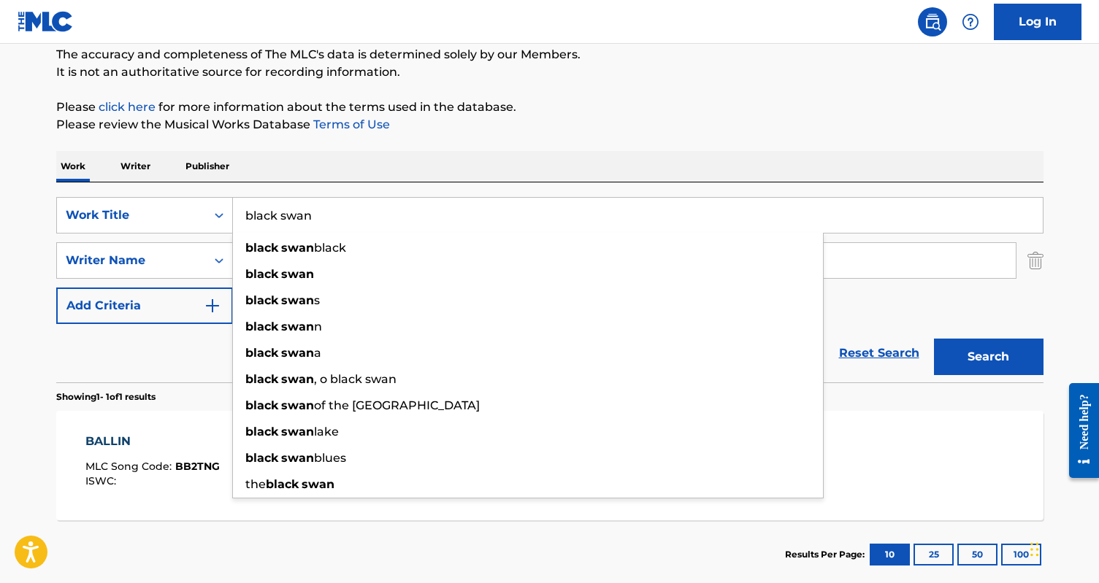
type input "black swan"
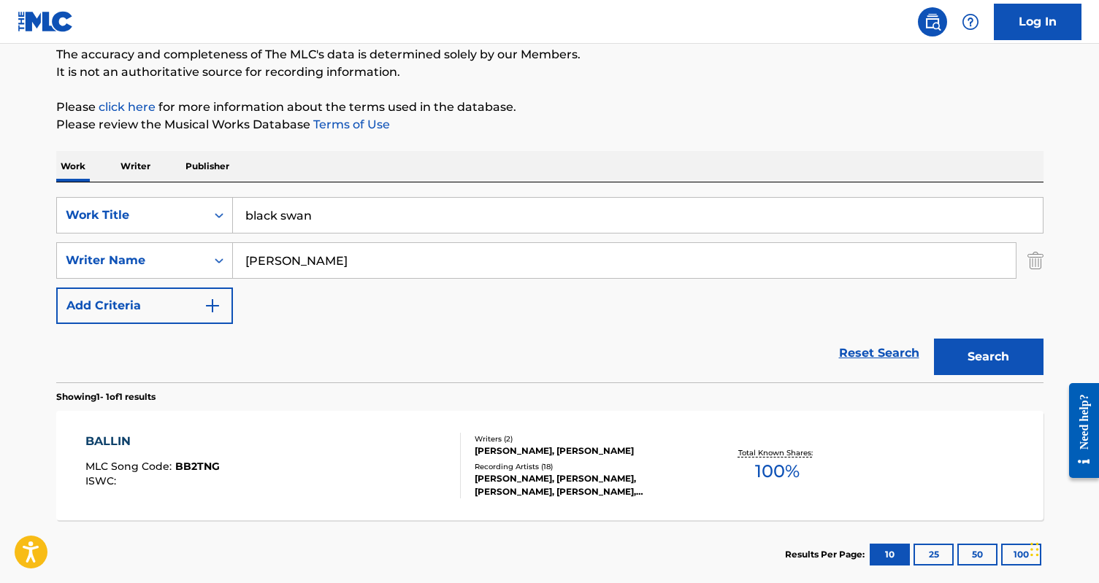
click at [397, 162] on div "Work Writer Publisher" at bounding box center [549, 166] width 987 height 31
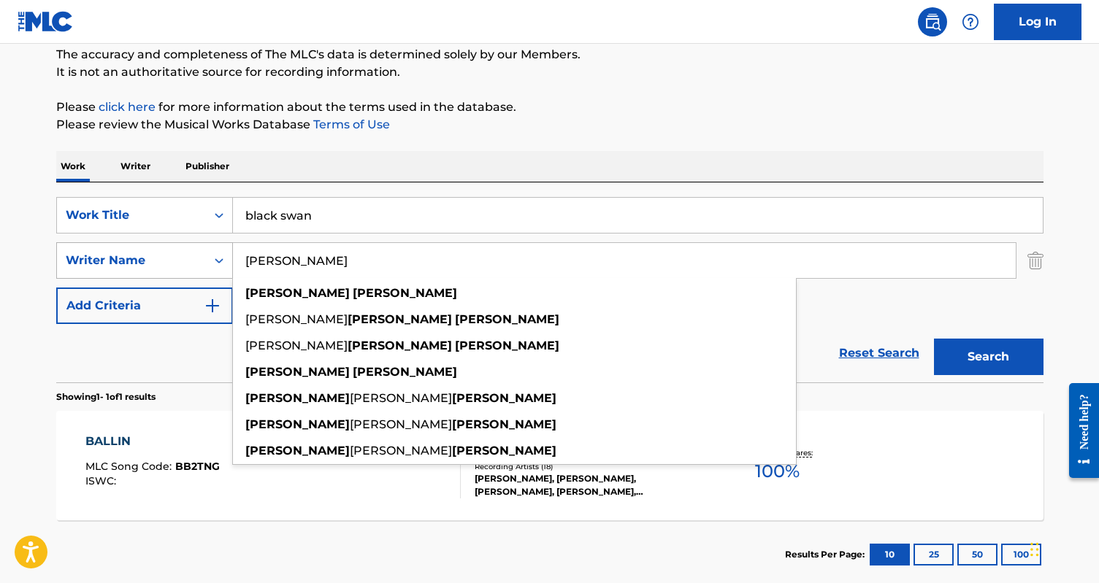
drag, startPoint x: 337, startPoint y: 257, endPoint x: 226, endPoint y: 257, distance: 111.0
click at [226, 257] on div "SearchWithCriteriae3b9e50d-0908-4b82-908c-787be732e10e Writer Name [PERSON_NAME…" at bounding box center [549, 260] width 987 height 37
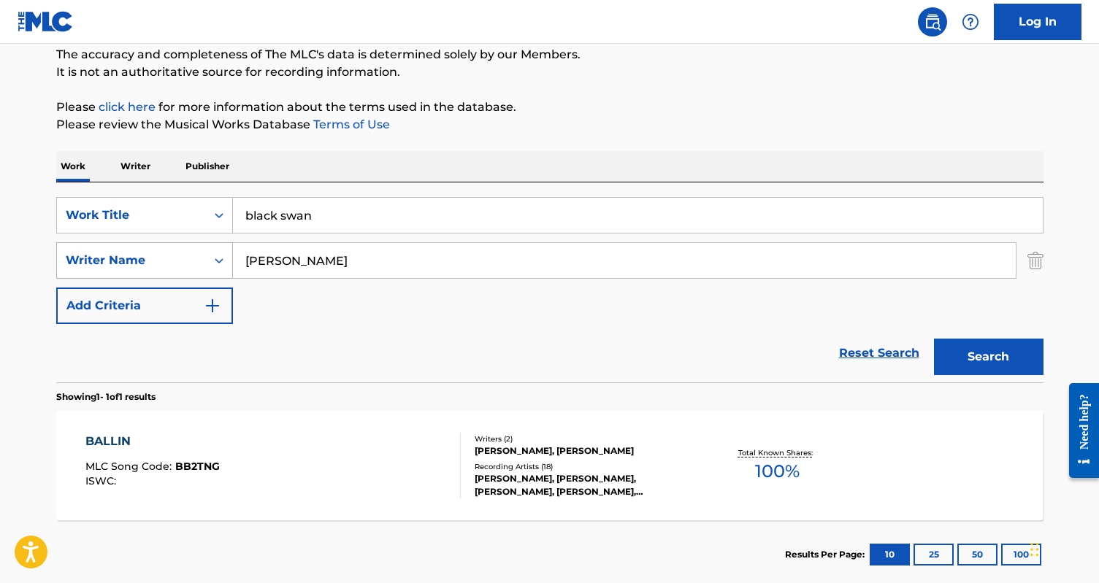
type input "[PERSON_NAME]"
click at [934, 339] on button "Search" at bounding box center [989, 357] width 110 height 37
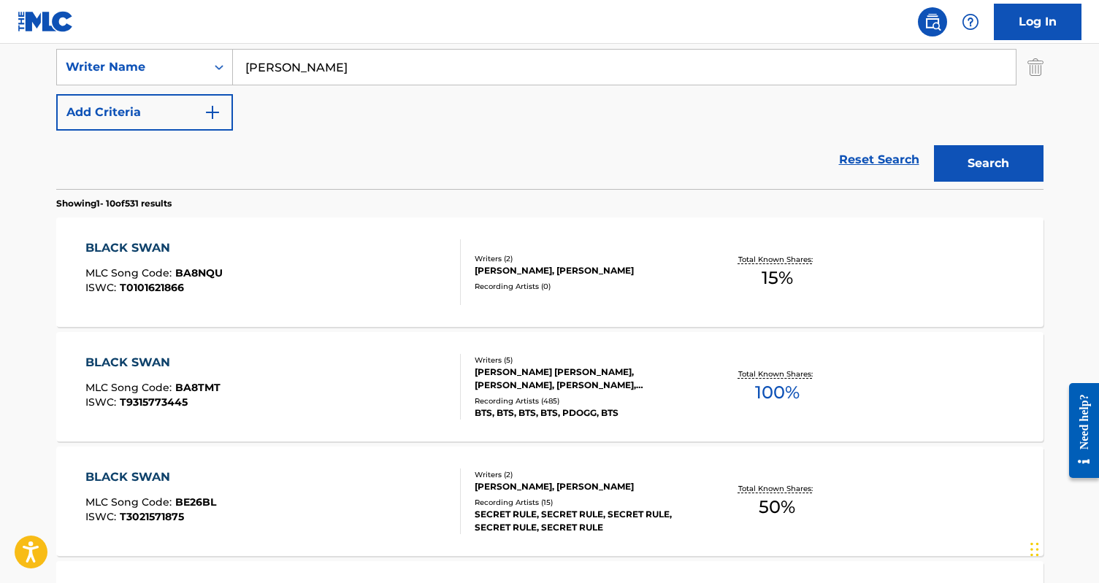
scroll to position [322, 0]
click at [387, 379] on div "BLACK SWAN MLC Song Code : BA8TMT ISWC : T9315773445" at bounding box center [272, 386] width 375 height 66
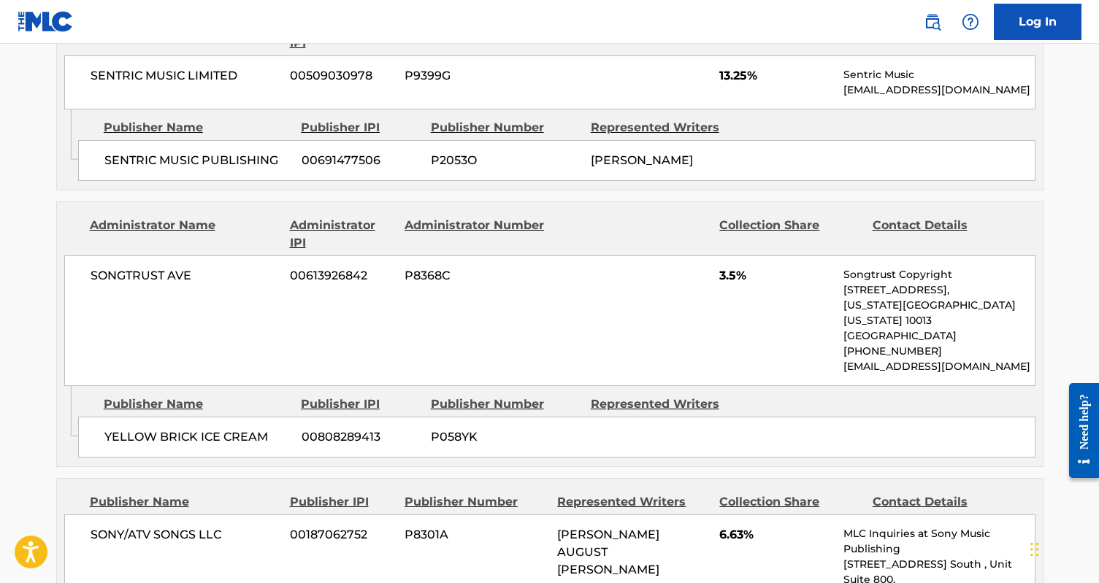
scroll to position [896, 0]
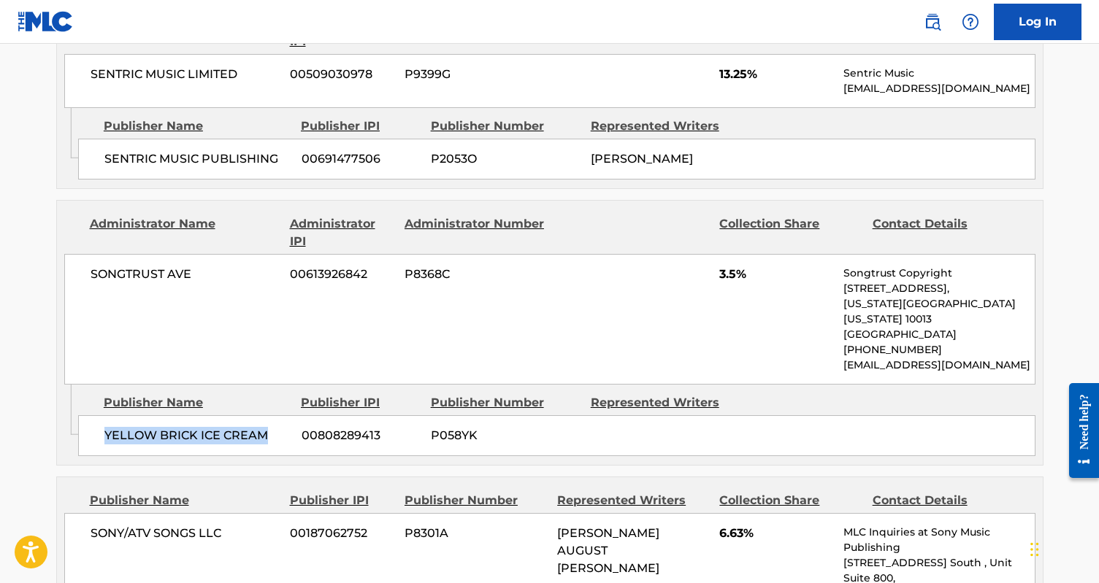
drag, startPoint x: 276, startPoint y: 415, endPoint x: 96, endPoint y: 414, distance: 180.3
click at [96, 415] on div "YELLOW BRICK ICE CREAM 00808289413 P058YK" at bounding box center [556, 435] width 957 height 41
copy span "YELLOW BRICK ICE CREAM"
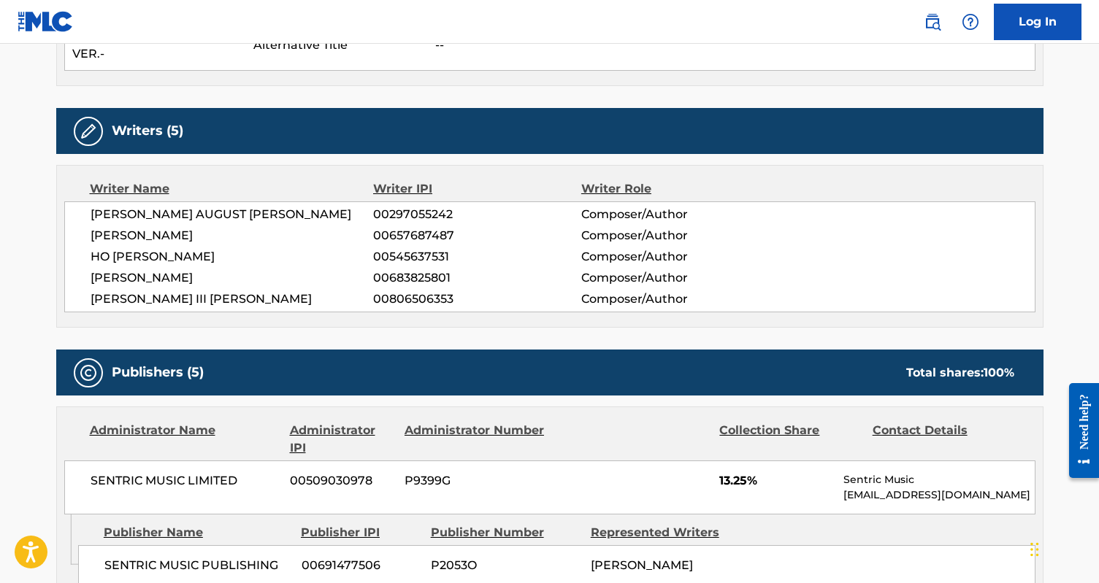
scroll to position [486, 0]
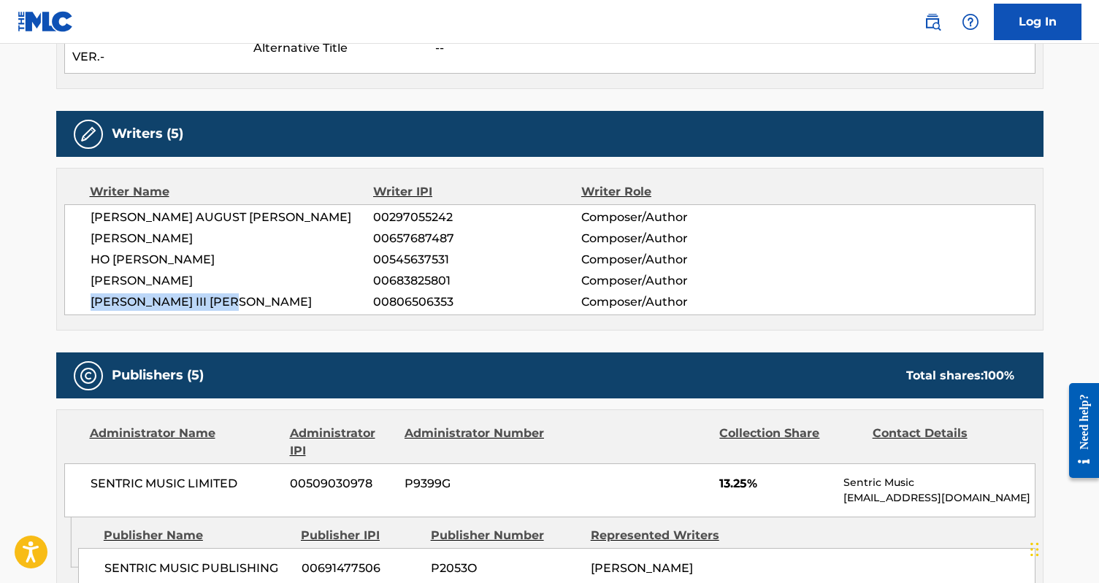
drag, startPoint x: 238, startPoint y: 301, endPoint x: 77, endPoint y: 294, distance: 161.5
click at [77, 294] on div "[PERSON_NAME] AUGUST [PERSON_NAME] 00297055242 Composer/Author [PERSON_NAME] NA…" at bounding box center [549, 259] width 971 height 111
copy span "[PERSON_NAME] III [PERSON_NAME]"
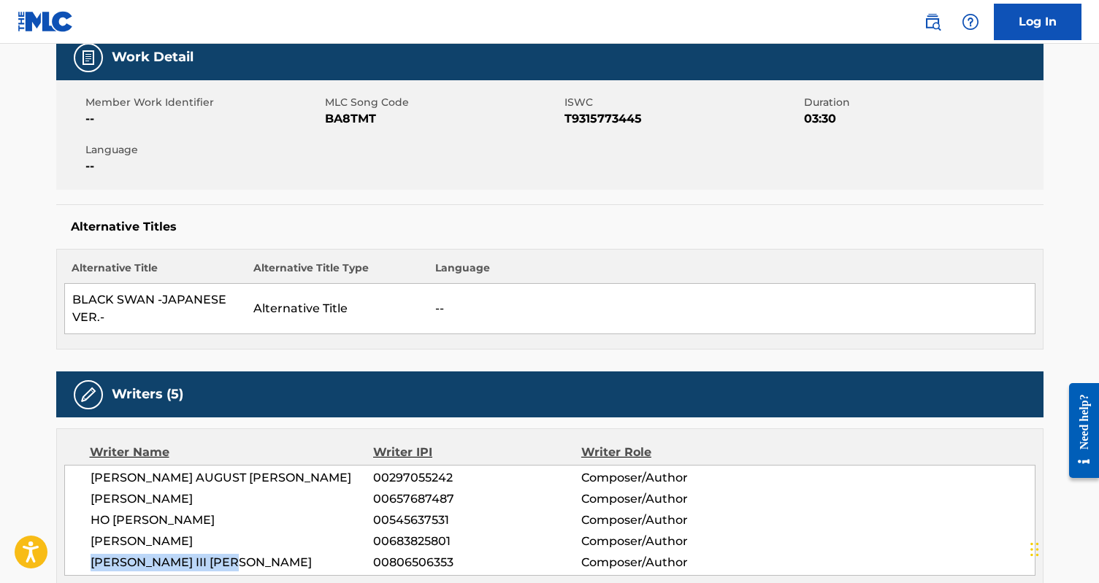
scroll to position [0, 0]
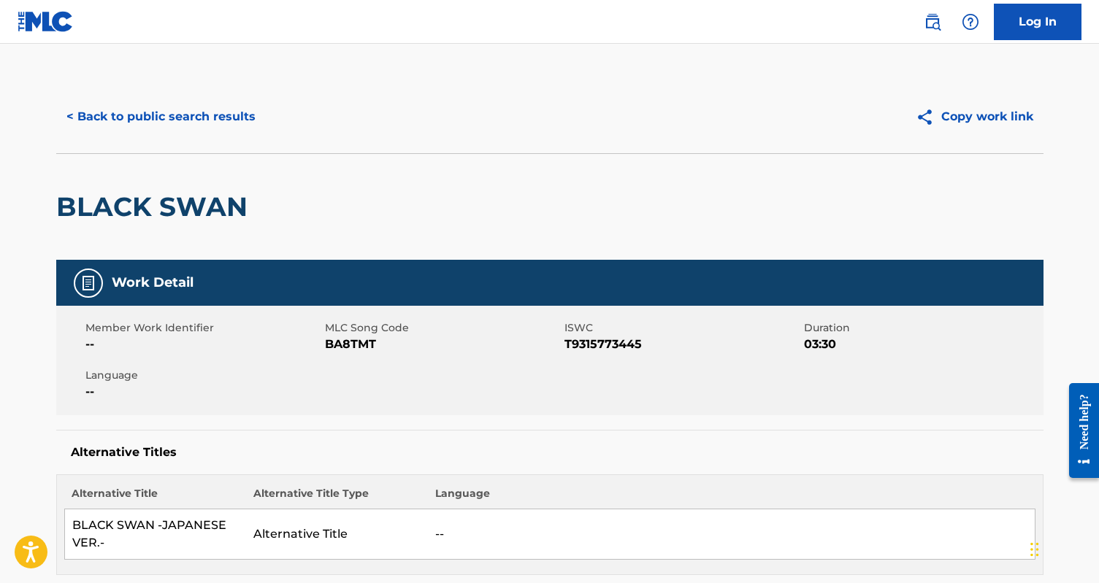
click at [154, 115] on button "< Back to public search results" at bounding box center [161, 117] width 210 height 37
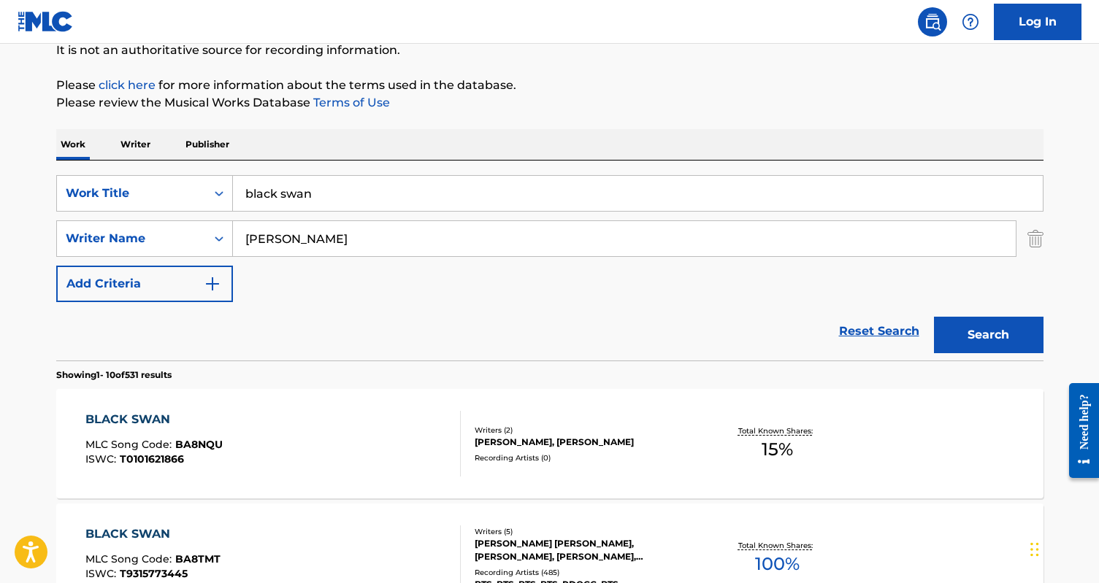
scroll to position [99, 0]
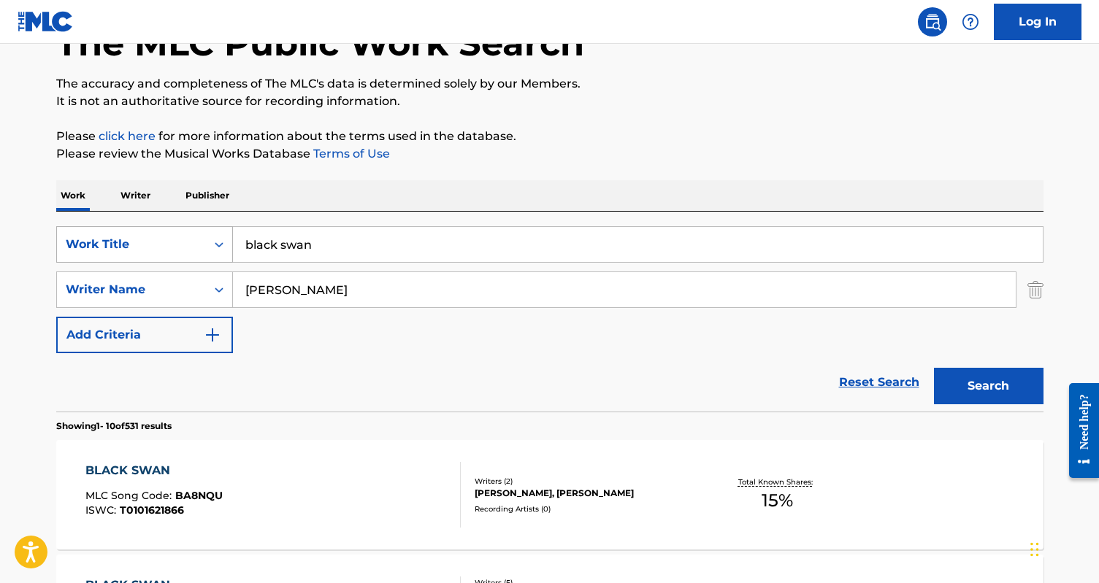
drag, startPoint x: 301, startPoint y: 242, endPoint x: 190, endPoint y: 242, distance: 111.0
click at [190, 242] on div "SearchWithCriteriad7165e54-6835-4c9f-8e00-c1ce1daf556c Work Title black swan" at bounding box center [549, 244] width 987 height 37
type input "B.E.D."
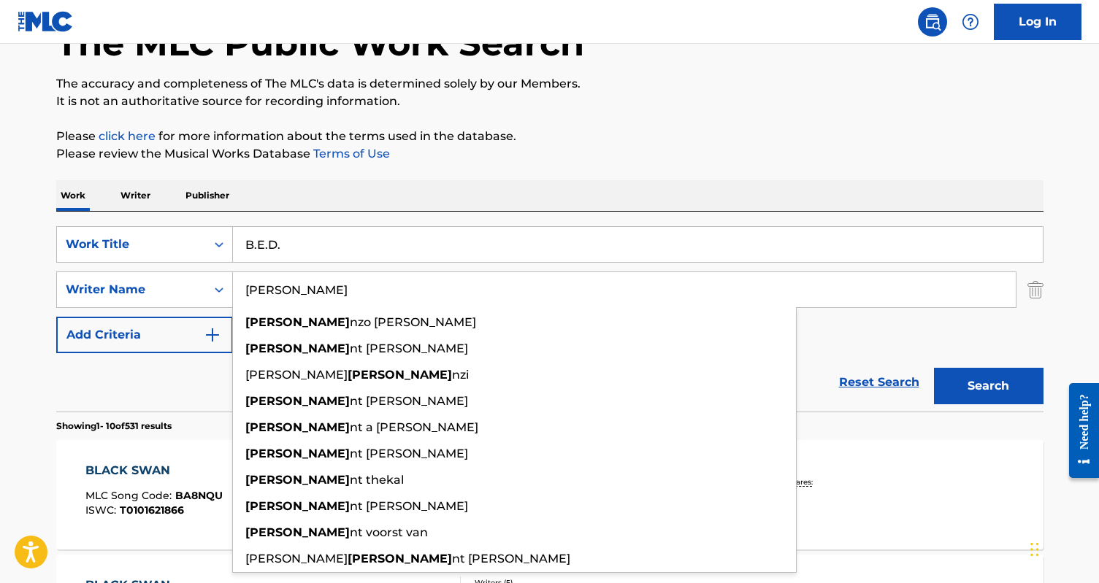
drag, startPoint x: 295, startPoint y: 295, endPoint x: 256, endPoint y: 294, distance: 38.7
click at [256, 294] on input "[PERSON_NAME]" at bounding box center [624, 289] width 783 height 35
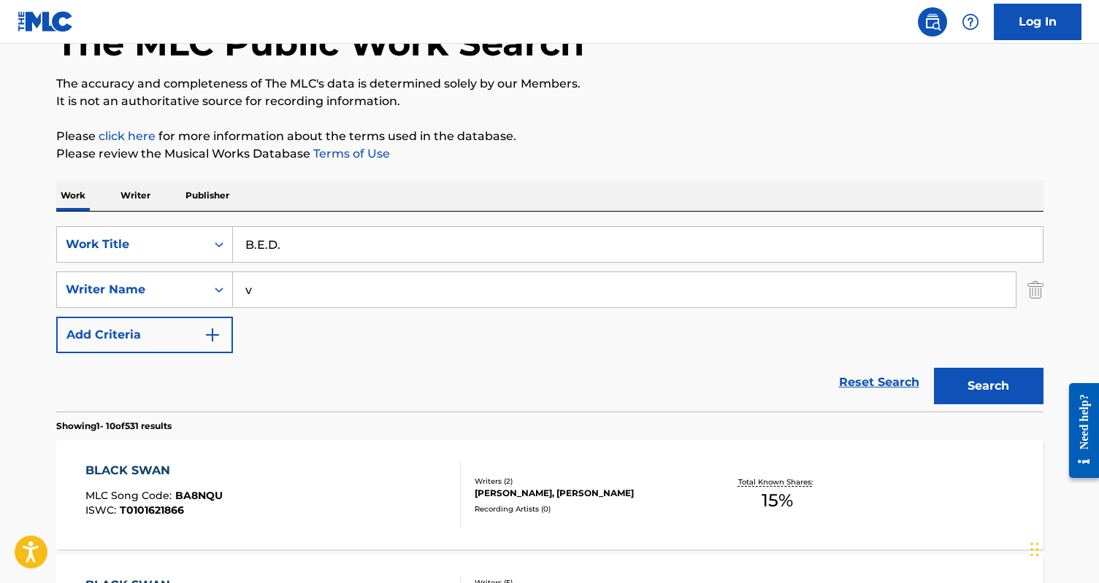
type input "v"
click at [934, 368] on button "Search" at bounding box center [989, 386] width 110 height 37
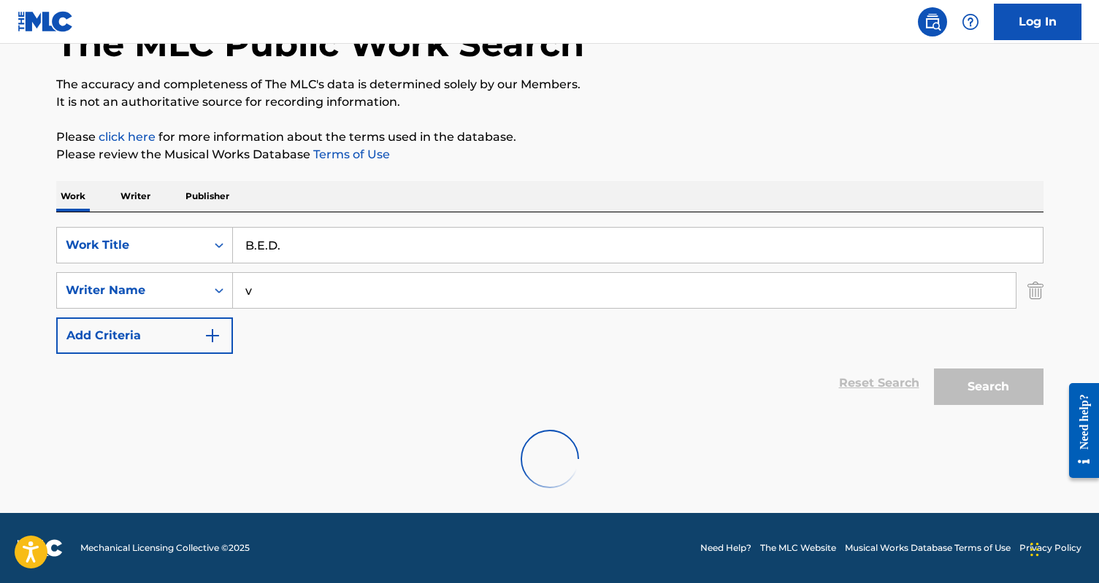
scroll to position [50, 0]
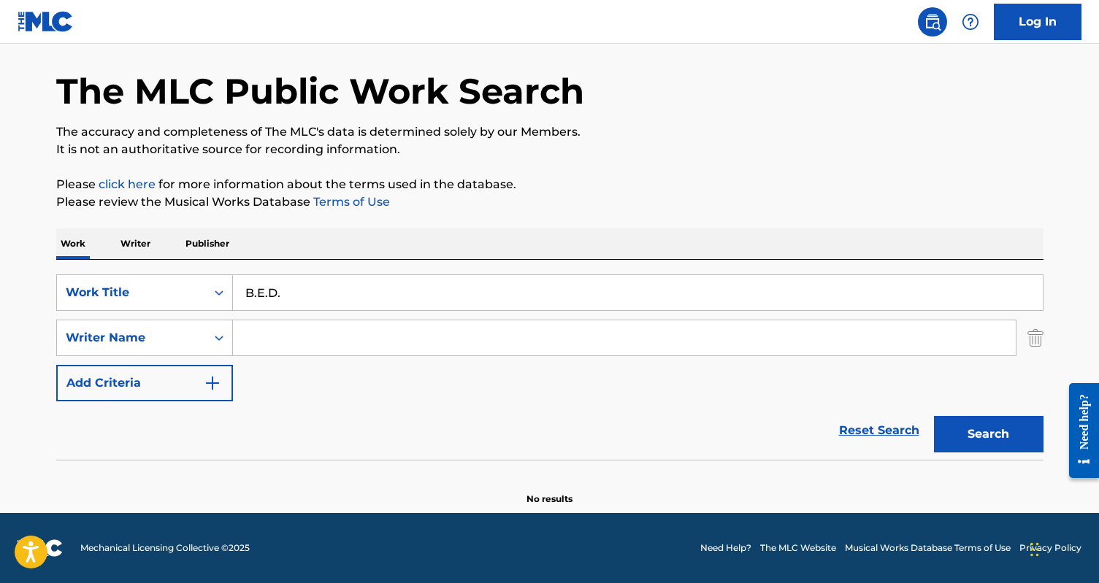
click at [934, 416] on button "Search" at bounding box center [989, 434] width 110 height 37
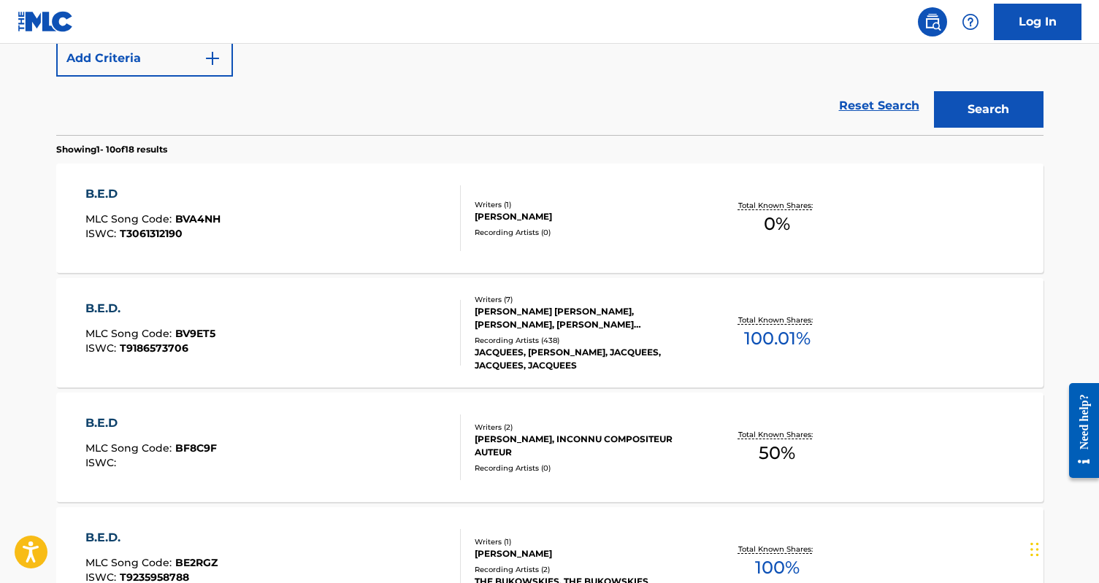
scroll to position [376, 0]
click at [380, 338] on div "B.E.D. MLC Song Code : BV9ET5 ISWC : T9186573706" at bounding box center [272, 332] width 375 height 66
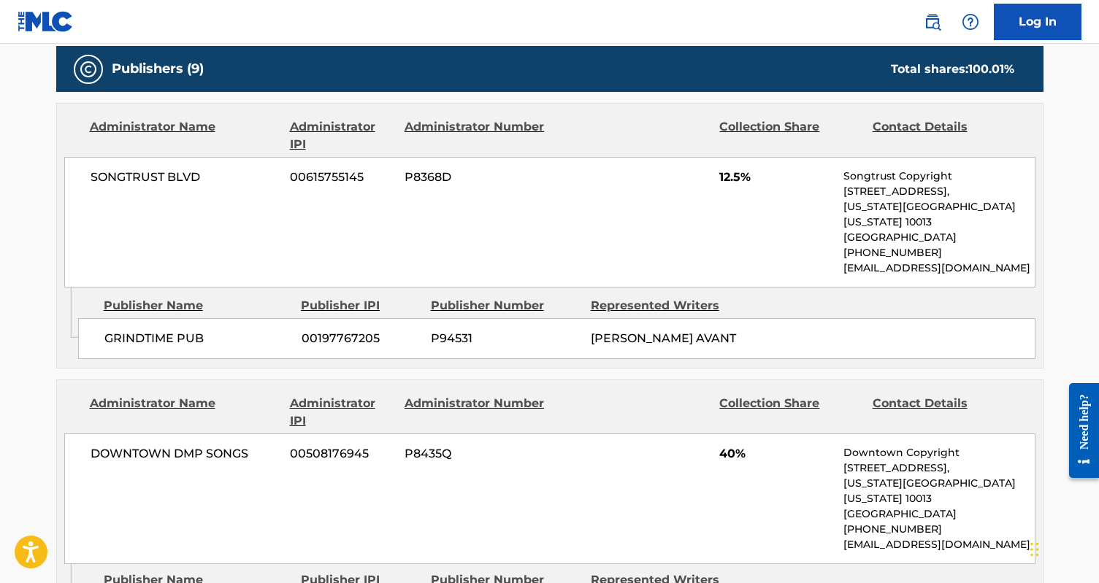
scroll to position [816, 0]
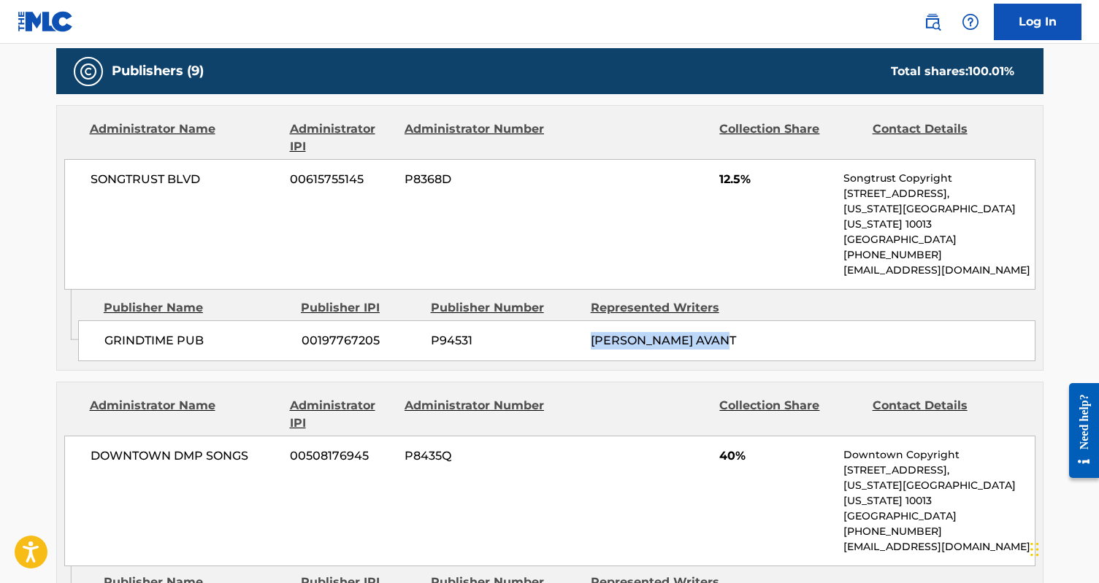
drag, startPoint x: 740, startPoint y: 318, endPoint x: 591, endPoint y: 318, distance: 148.9
click at [591, 321] on div "GRINDTIME PUB 00197767205 P94531 [PERSON_NAME] AVANT" at bounding box center [556, 341] width 957 height 41
copy span "[PERSON_NAME] AVANT"
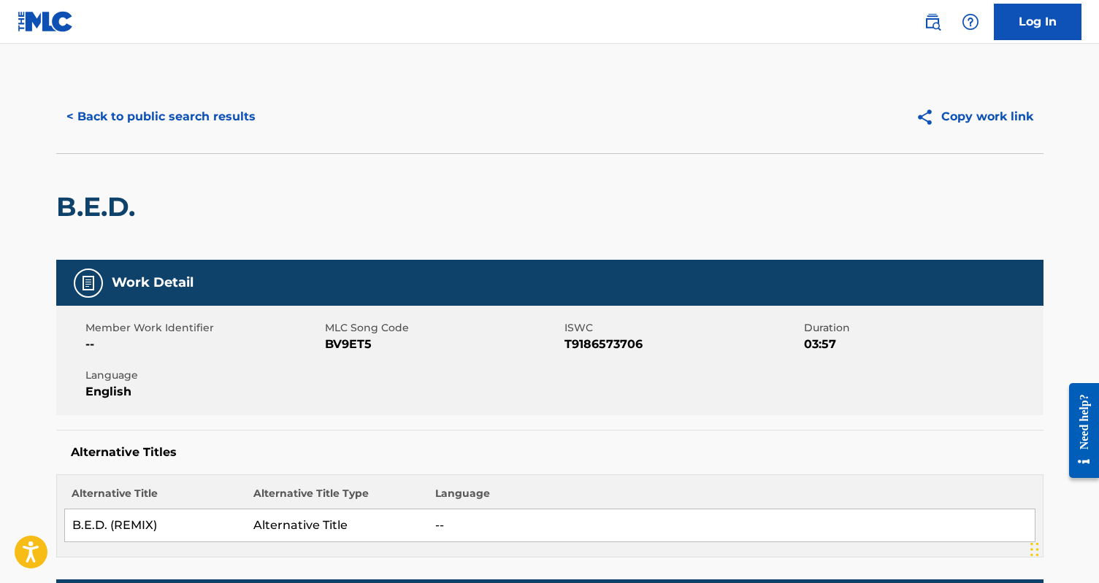
click at [116, 104] on button "< Back to public search results" at bounding box center [161, 117] width 210 height 37
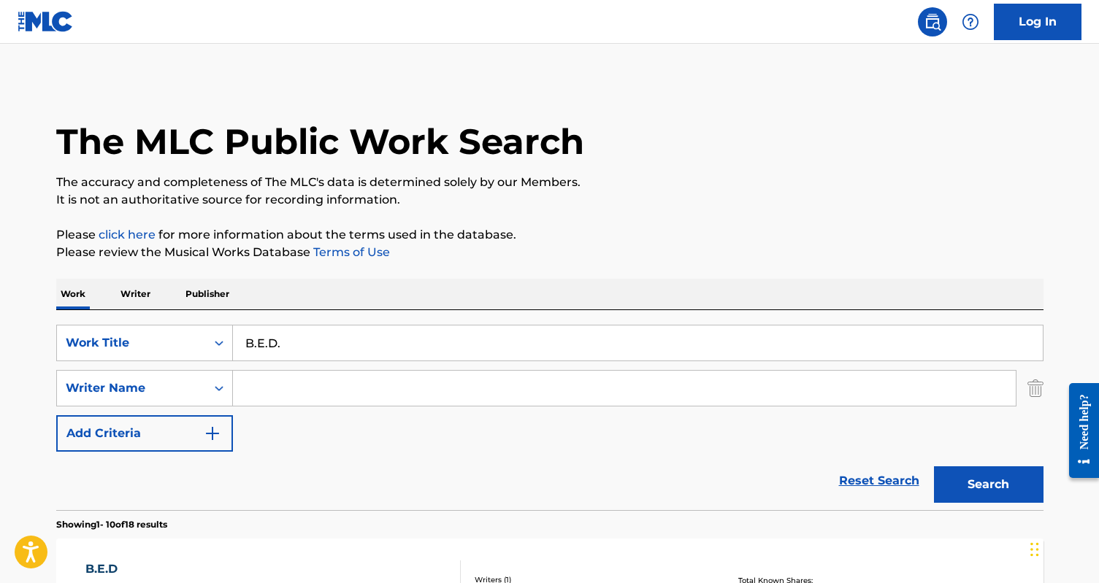
click at [269, 337] on input "B.E.D." at bounding box center [638, 343] width 810 height 35
paste input "Aisa Talib Koi Nahi Hei Jesa [PERSON_NAME] Aawwllaa Hei"
click at [934, 467] on button "Search" at bounding box center [989, 485] width 110 height 37
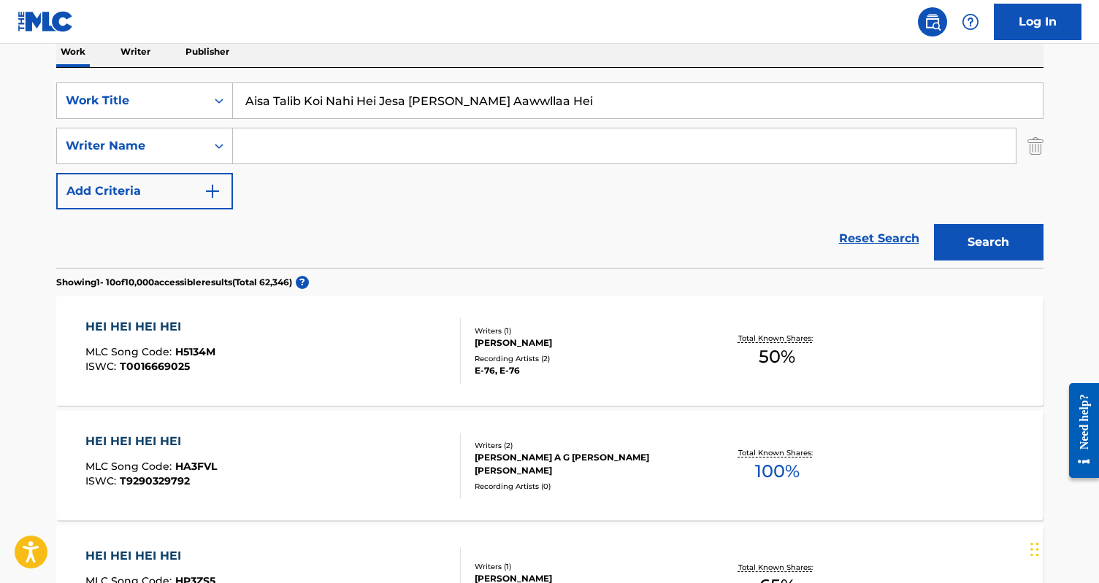
scroll to position [243, 0]
click at [366, 92] on input "Aisa Talib Koi Nahi Hei Jesa [PERSON_NAME] Aawwllaa Hei" at bounding box center [638, 100] width 810 height 35
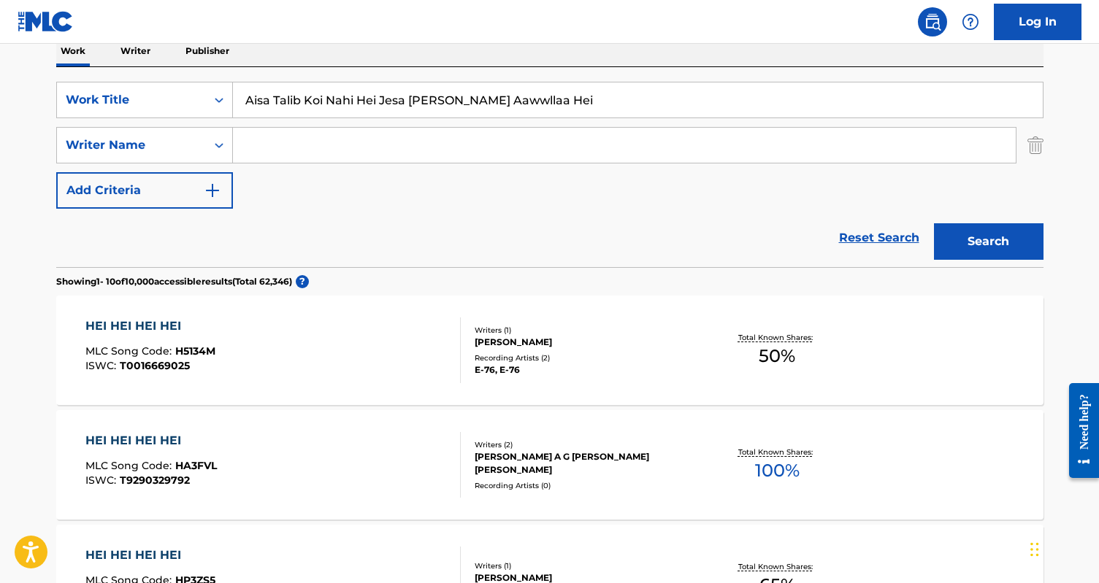
paste input "Dil Waich [PERSON_NAME] Noo"
type input "Dil Waich [PERSON_NAME] Noo"
click at [934, 223] on button "Search" at bounding box center [989, 241] width 110 height 37
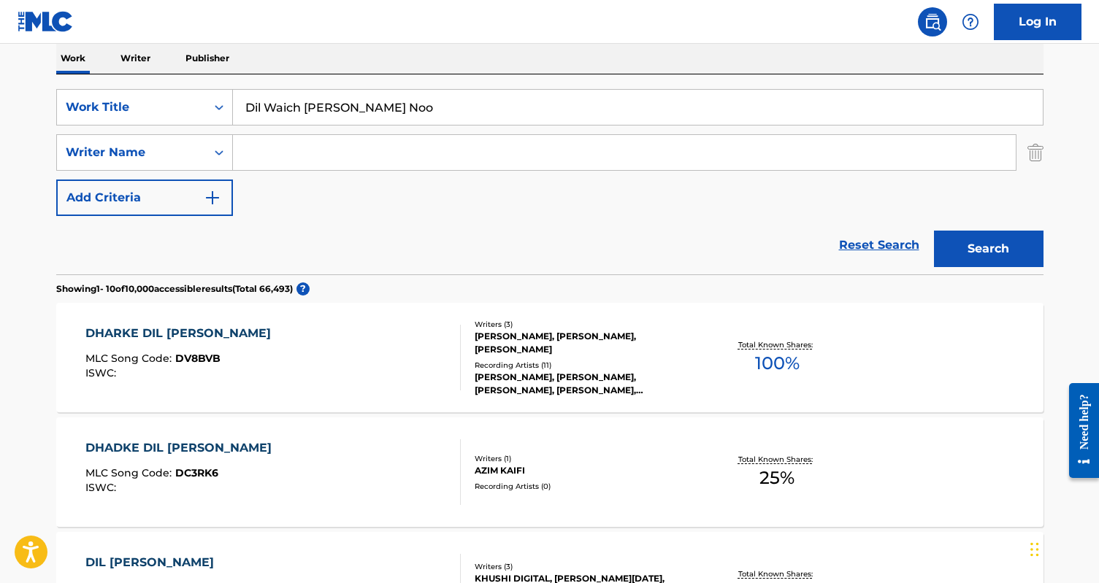
scroll to position [242, 0]
